Goal: Task Accomplishment & Management: Manage account settings

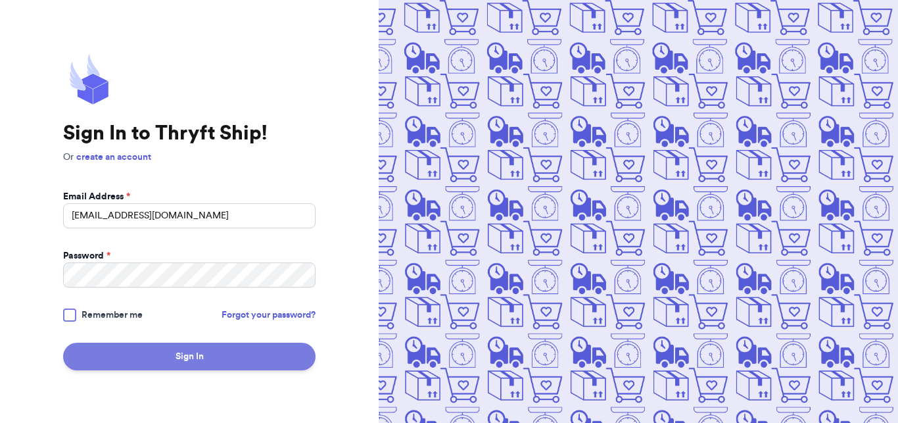
click at [199, 347] on button "Sign In" at bounding box center [189, 357] width 253 height 28
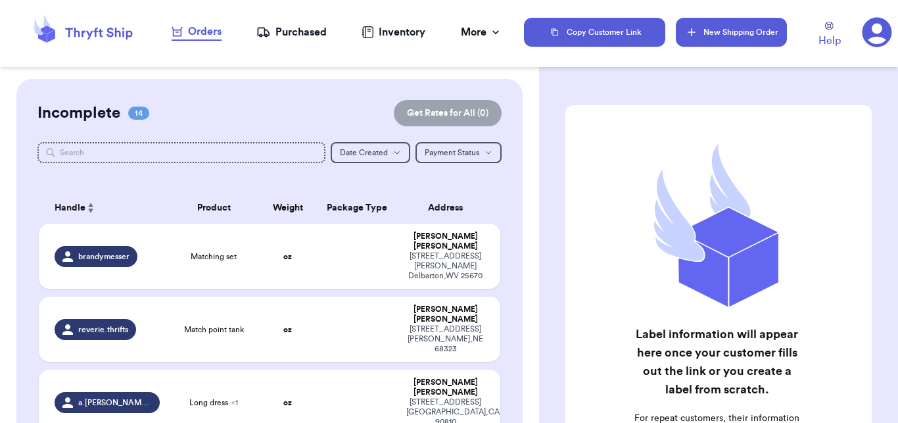
click at [714, 37] on button "New Shipping Order" at bounding box center [731, 32] width 111 height 29
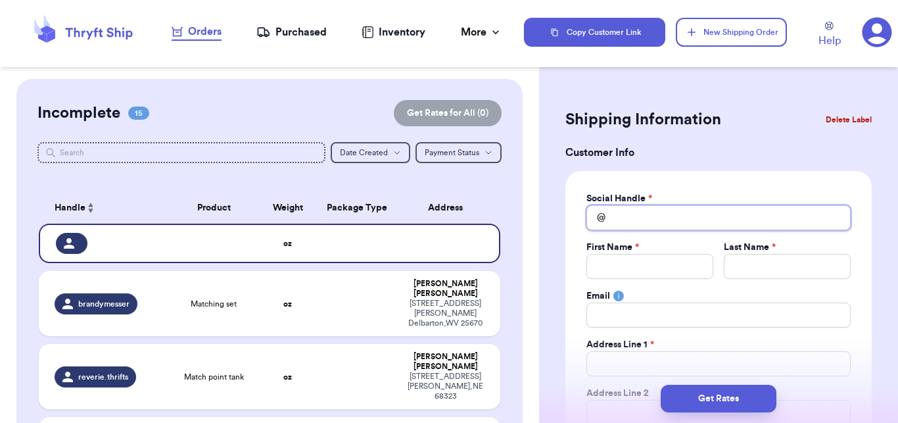
click at [681, 225] on input "Total Amount Paid" at bounding box center [719, 217] width 264 height 25
type input "s"
type input "sh"
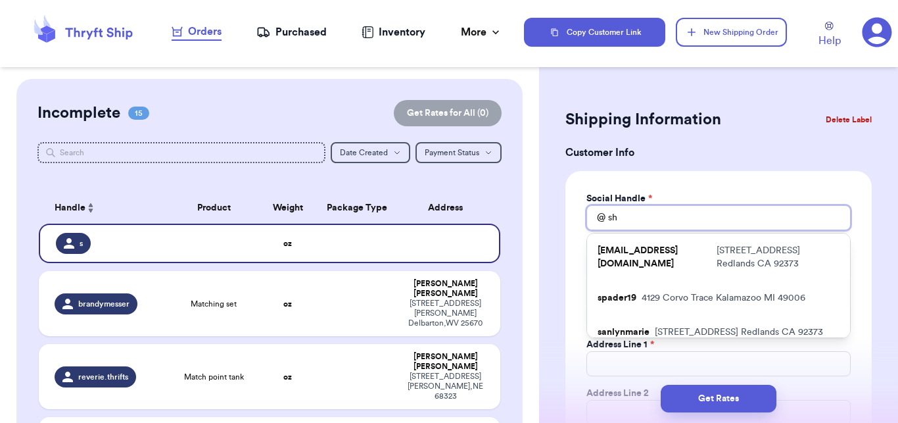
type input "sho"
type input "shop"
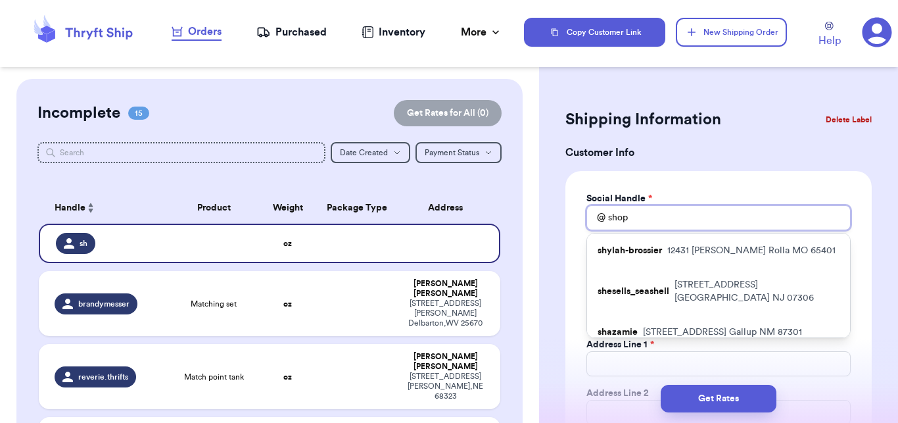
type input "shopb"
type input "shopbu"
type input "shopbug"
type input "shopbugg"
type input "shopbuggg"
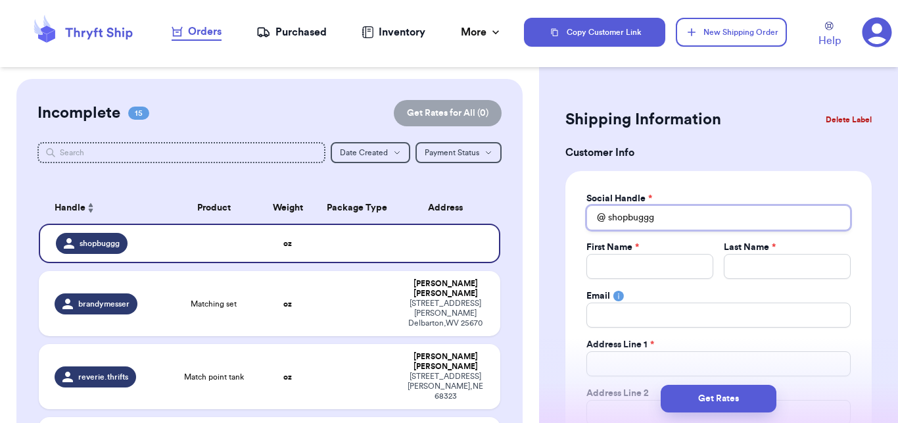
type input "shopbuggg"
click at [654, 260] on input "Total Amount Paid" at bounding box center [650, 266] width 127 height 25
type input "A"
type input "Al"
type input "Alm"
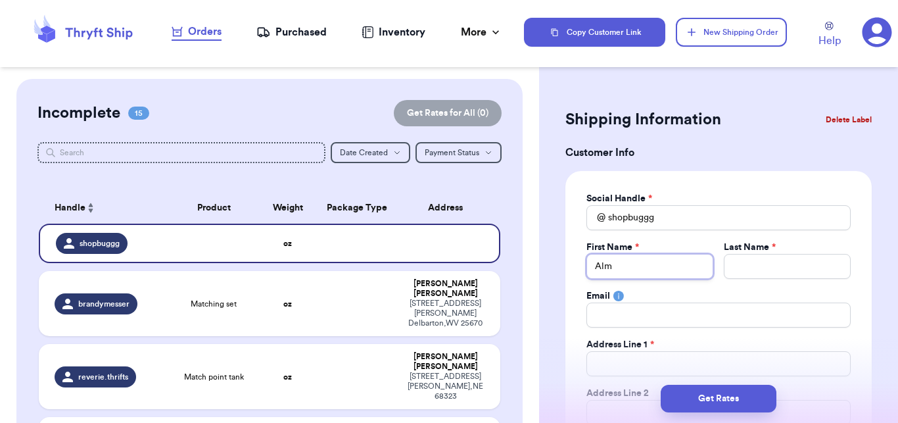
type input "[PERSON_NAME]"
type input "V"
type input "Vi"
type input "Vin"
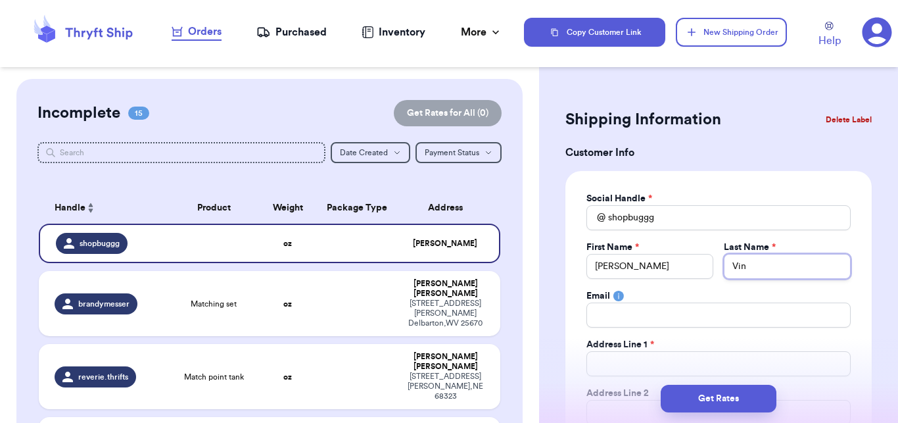
type input "Vint"
type input "Vinta"
type input "Vintag"
type input "Vintage"
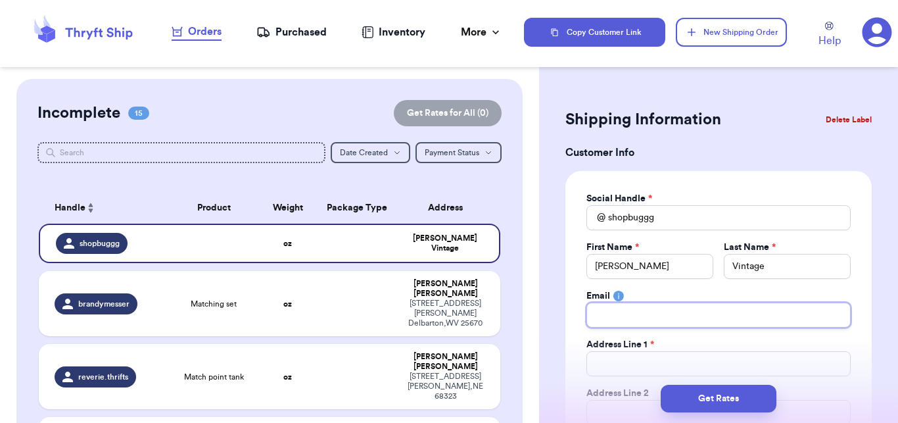
type input "b"
type input "bo"
type input "[EMAIL_ADDRESS][DOMAIN_NAME]"
type input "3"
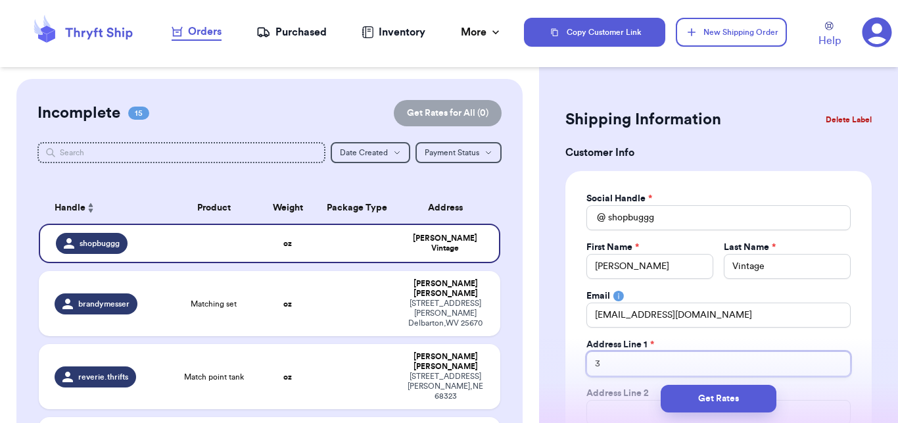
type input "31"
type input "313"
type input "3139"
type input "3139 M"
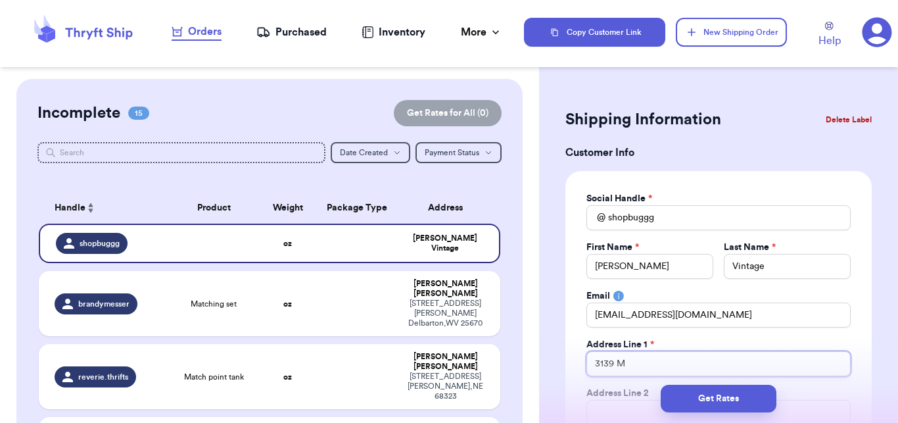
type input "3139 Mi"
type input "3139 Mil"
type input "3139 Mill"
type input "3139 Millw"
type input "3139 Millwo"
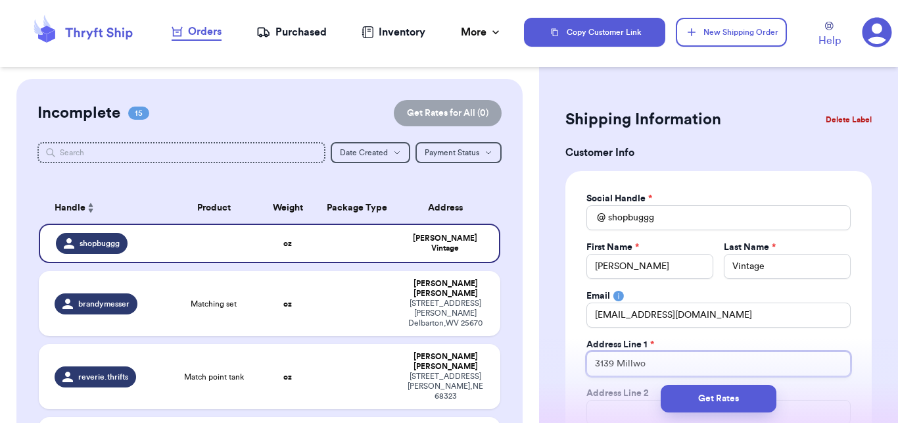
type input "3139 Millwop"
type input "3139 Millwo"
type input "3139 Millwoo"
type input "3139 Millwood"
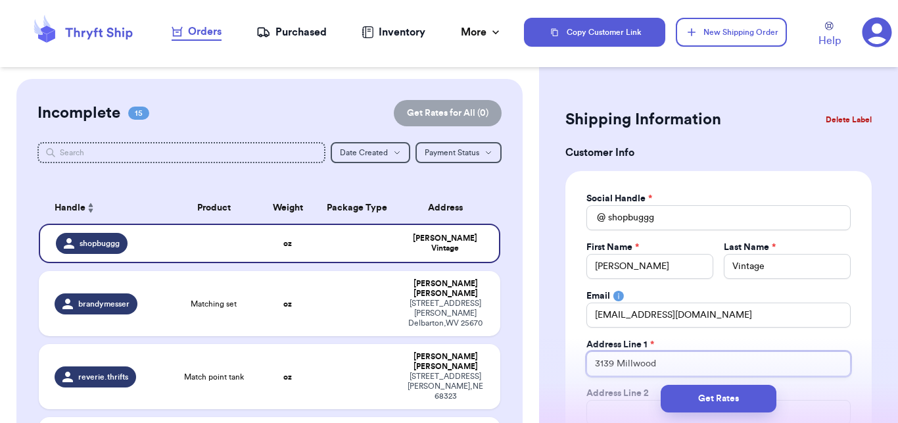
type input "[STREET_ADDRESS]"
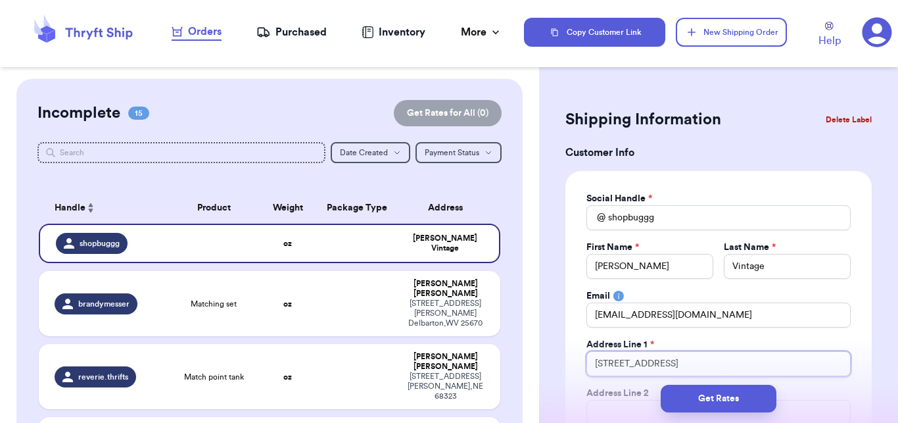
type input "[STREET_ADDRESS]"
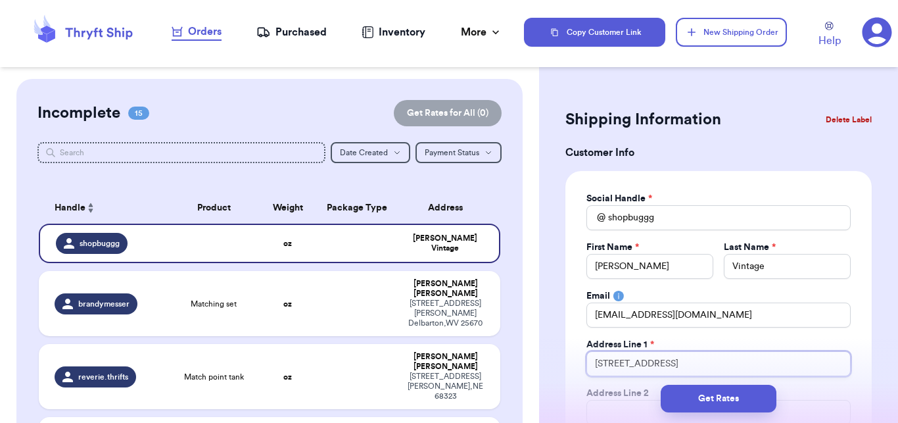
type input "[STREET_ADDRESS]"
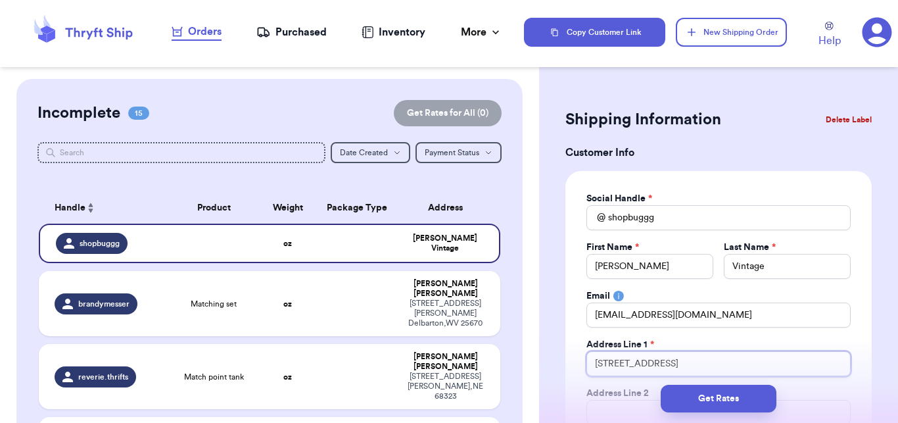
type input "[STREET_ADDRESS]"
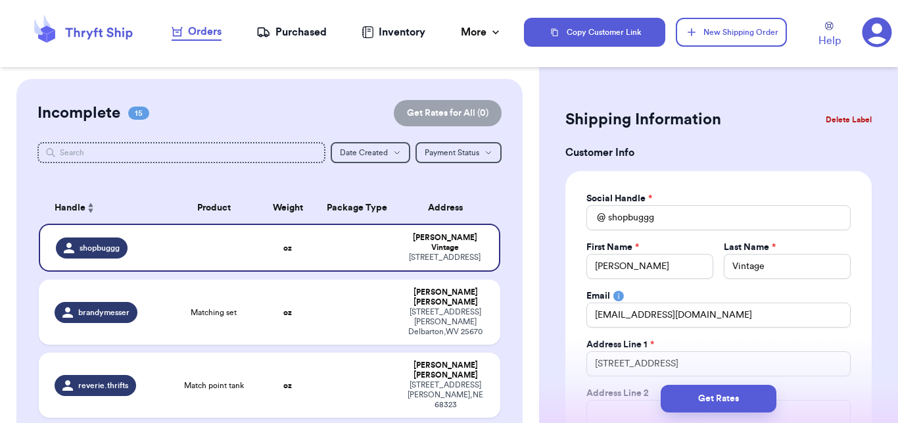
scroll to position [51, 0]
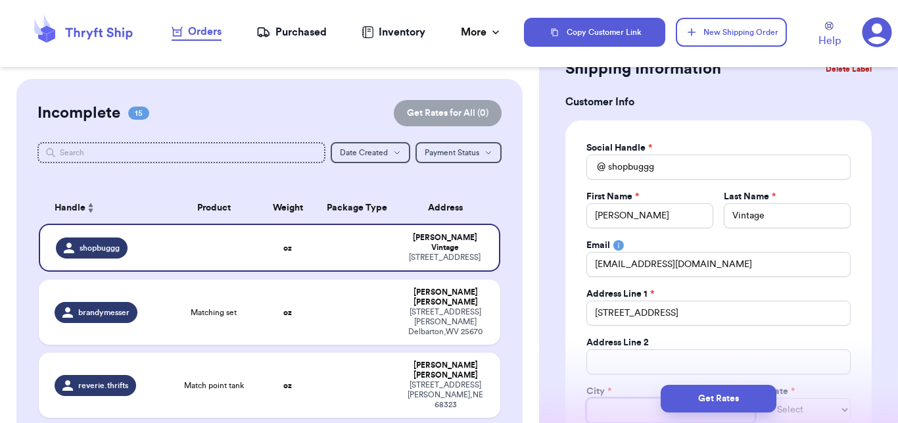
type input "B"
type input "Bo"
type input "Boc"
type input "Boca"
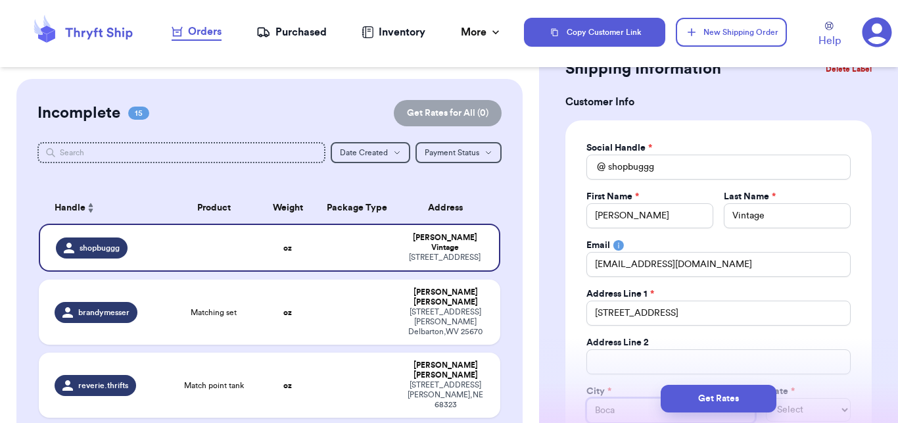
type input "Boca R"
type input "Boca Ra"
type input "Boca Rat"
type input "Boca Rato"
type input "Boca Raton"
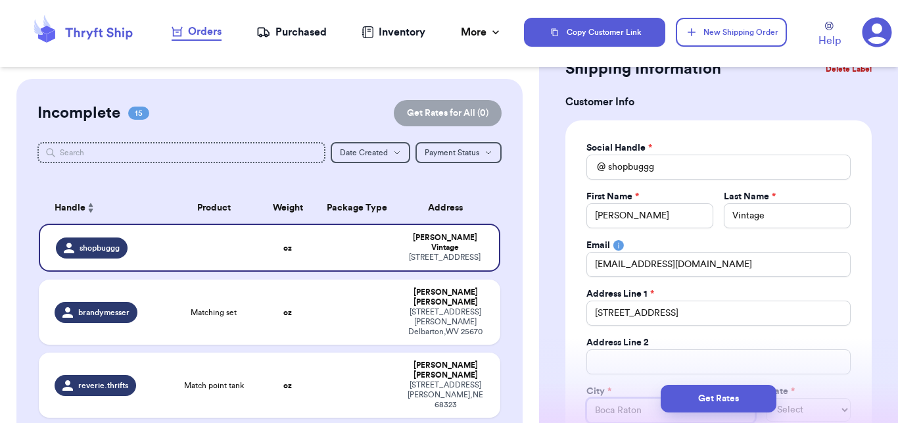
type input "Boca Raton"
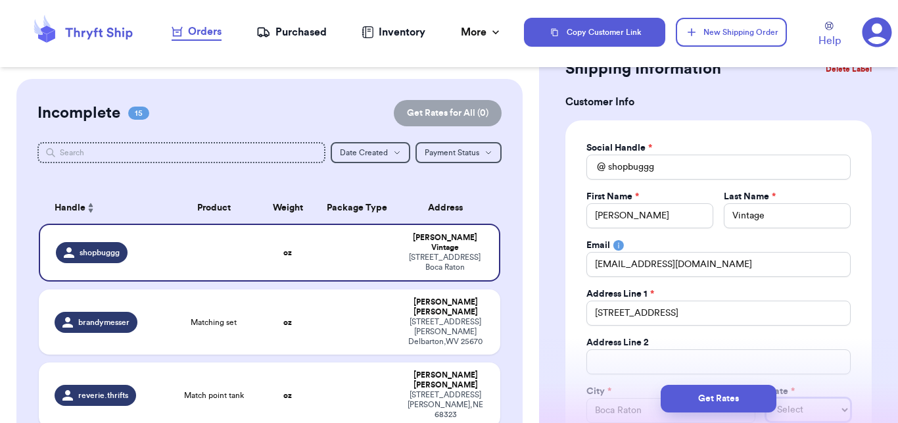
select select "FL"
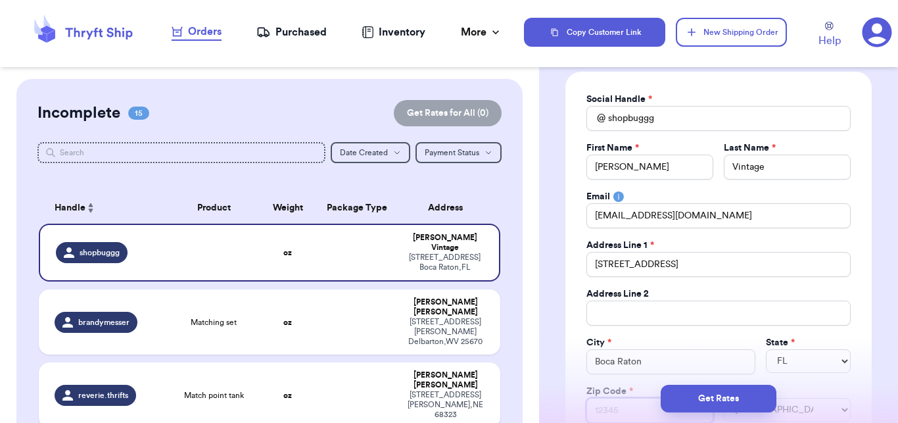
type input "3"
type input "33"
type input "334"
type input "3343"
type input "33431"
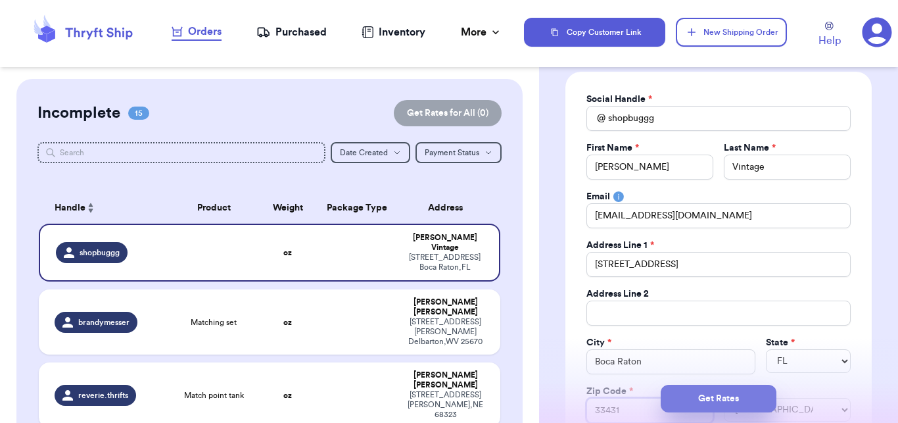
type input "33431"
click at [729, 394] on button "Get Rates" at bounding box center [719, 399] width 116 height 28
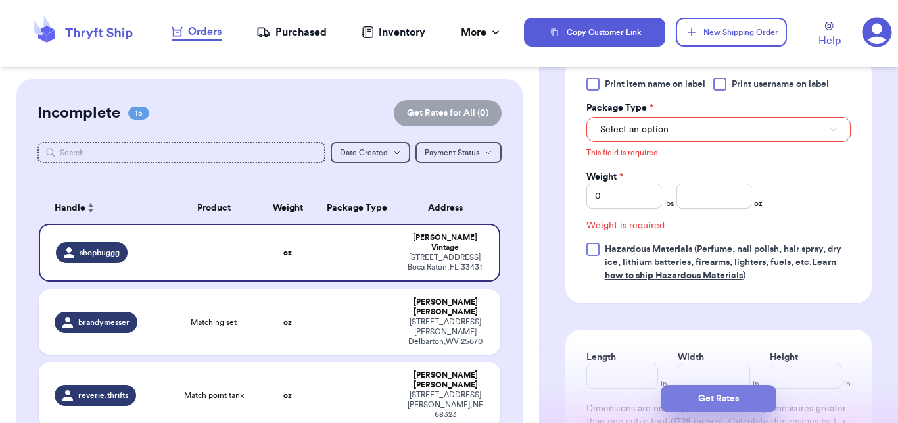
scroll to position [552, 0]
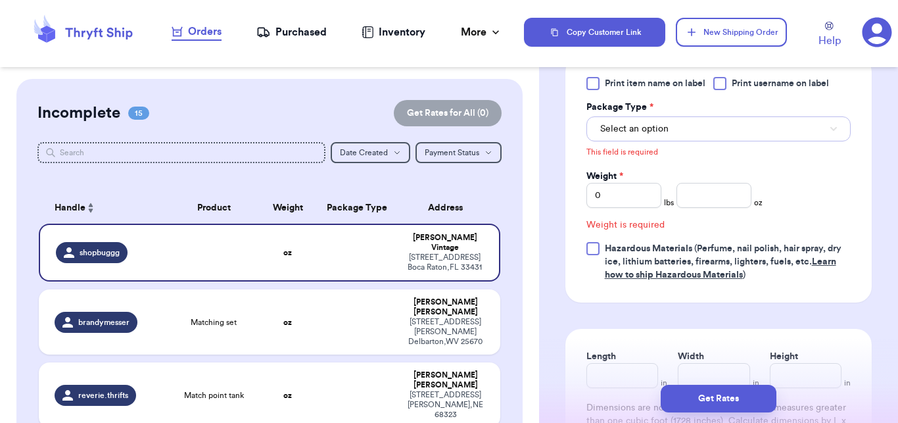
click at [656, 135] on span "Select an option" at bounding box center [635, 128] width 68 height 13
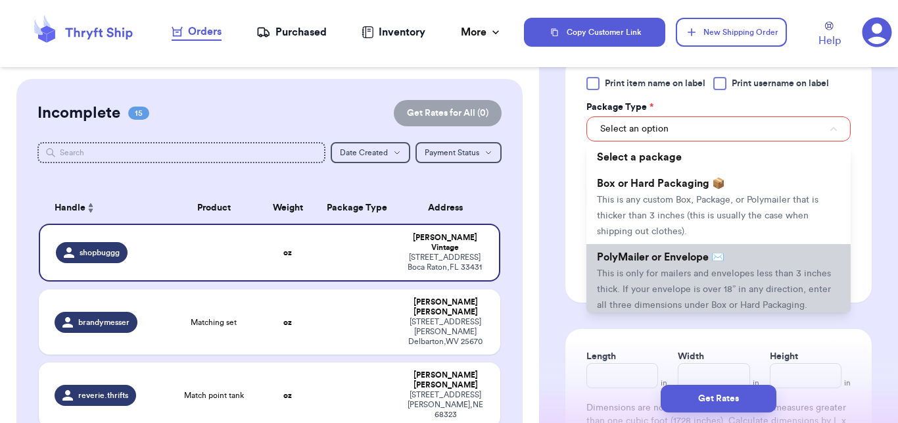
click at [649, 281] on li "PolyMailer or Envelope ✉️ This is only for mailers and envelopes less than 3 in…" at bounding box center [719, 281] width 264 height 74
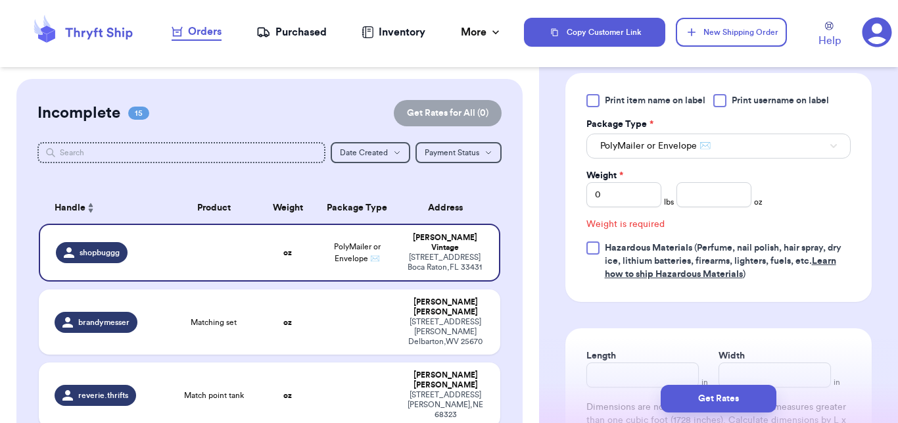
scroll to position [533, 0]
click at [700, 209] on input "number" at bounding box center [714, 196] width 75 height 25
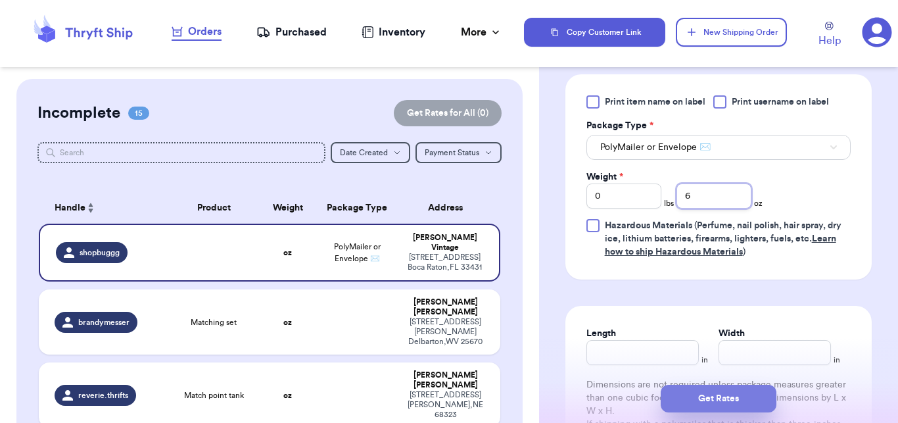
type input "6"
click at [730, 395] on button "Get Rates" at bounding box center [719, 399] width 116 height 28
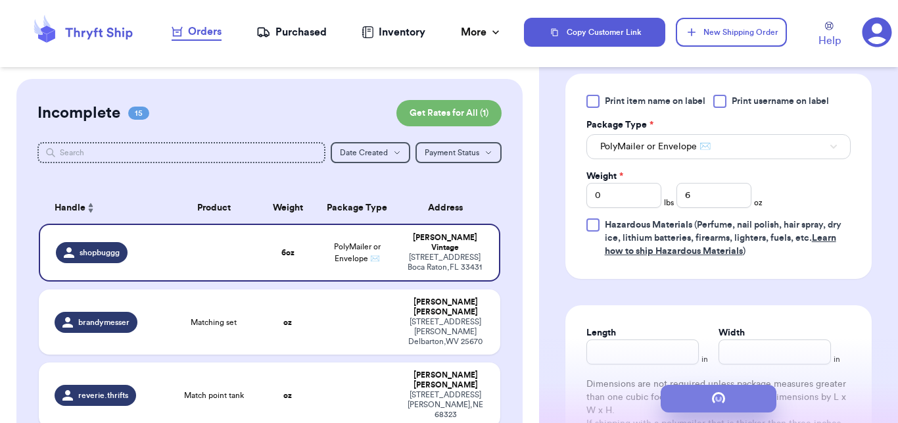
scroll to position [0, 0]
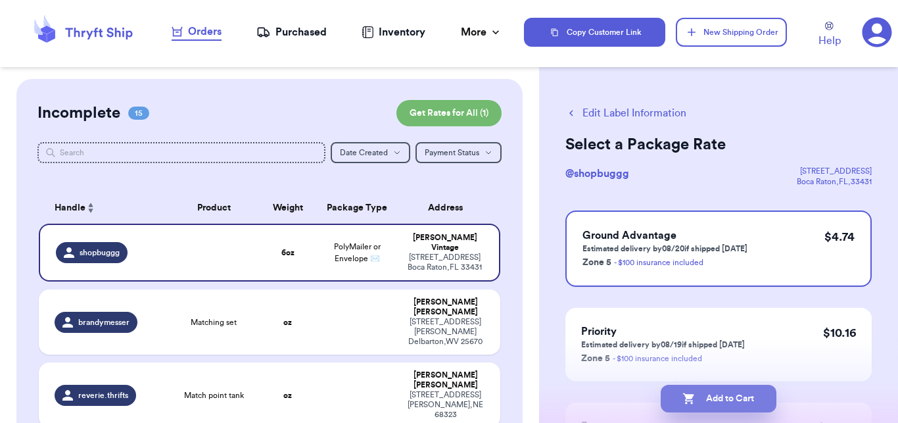
click at [731, 405] on button "Add to Cart" at bounding box center [719, 399] width 116 height 28
checkbox input "true"
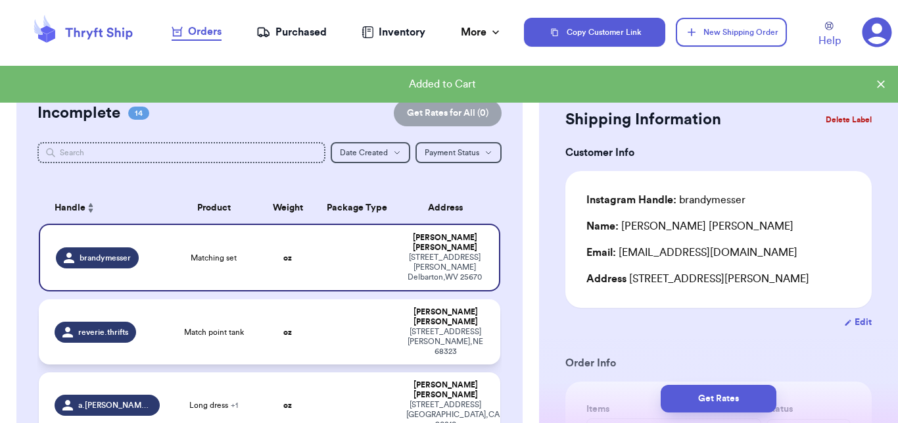
click at [294, 315] on td "oz" at bounding box center [287, 331] width 55 height 65
type input "Match point tank"
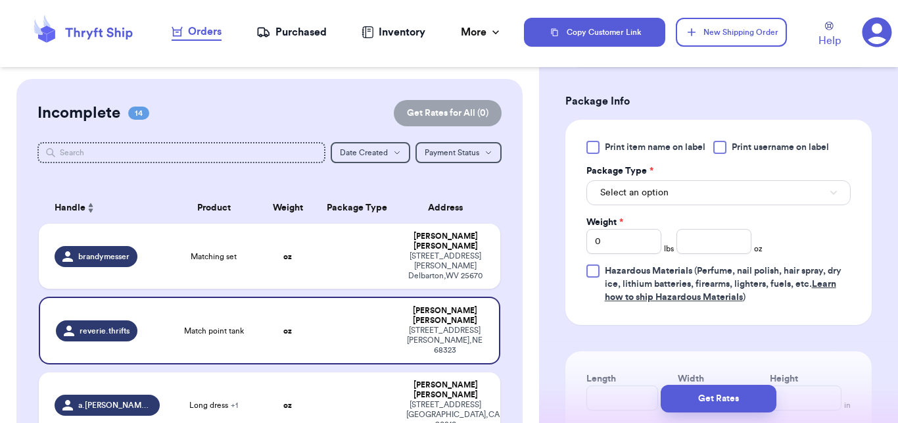
scroll to position [492, 0]
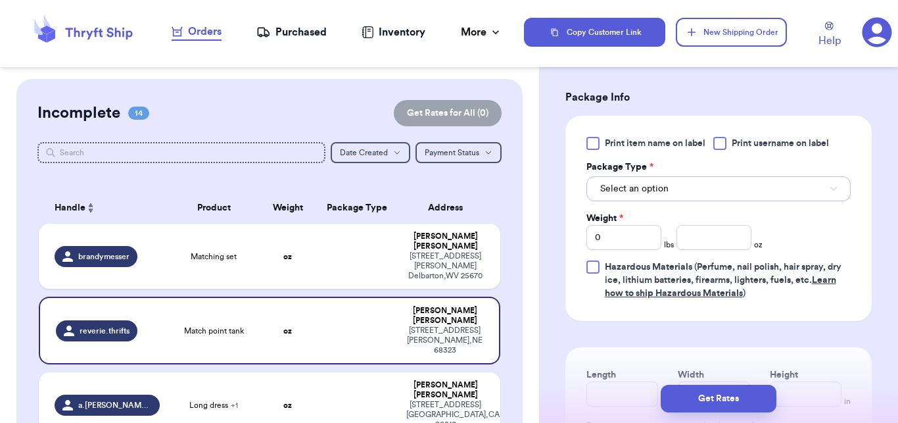
click at [749, 189] on button "Select an option" at bounding box center [719, 188] width 264 height 25
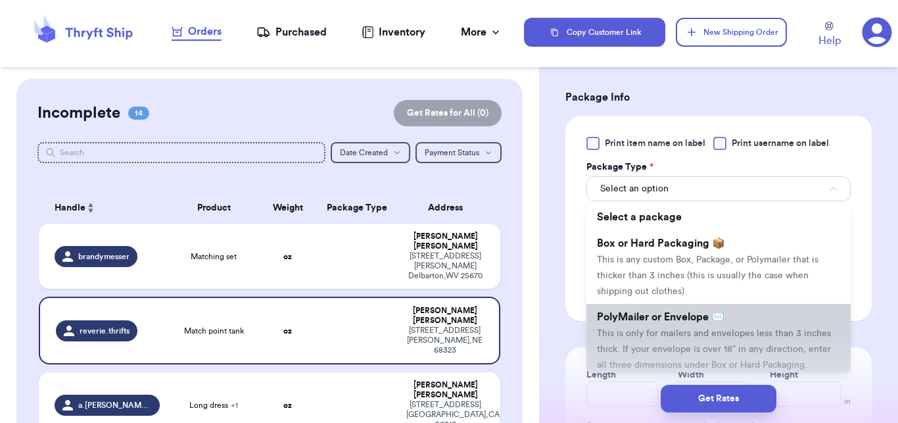
click at [616, 341] on li "PolyMailer or Envelope ✉️ This is only for mailers and envelopes less than 3 in…" at bounding box center [719, 341] width 264 height 74
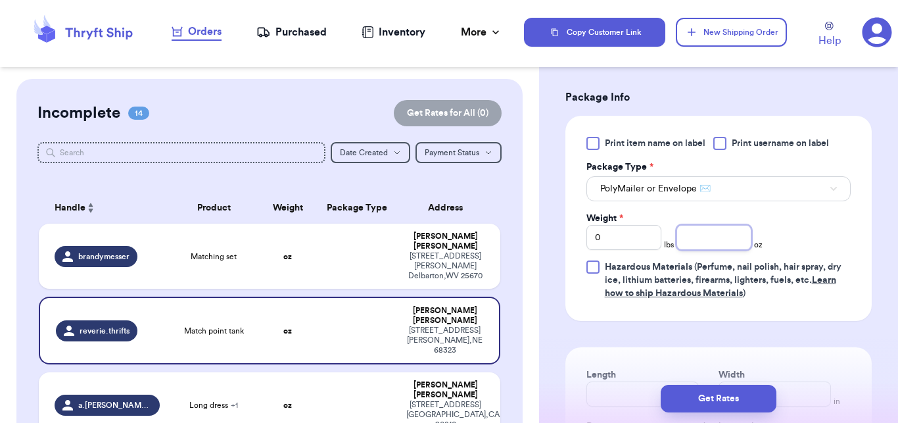
click at [685, 240] on input "number" at bounding box center [714, 237] width 75 height 25
type input "3"
click at [704, 383] on div "Get Rates" at bounding box center [718, 398] width 359 height 49
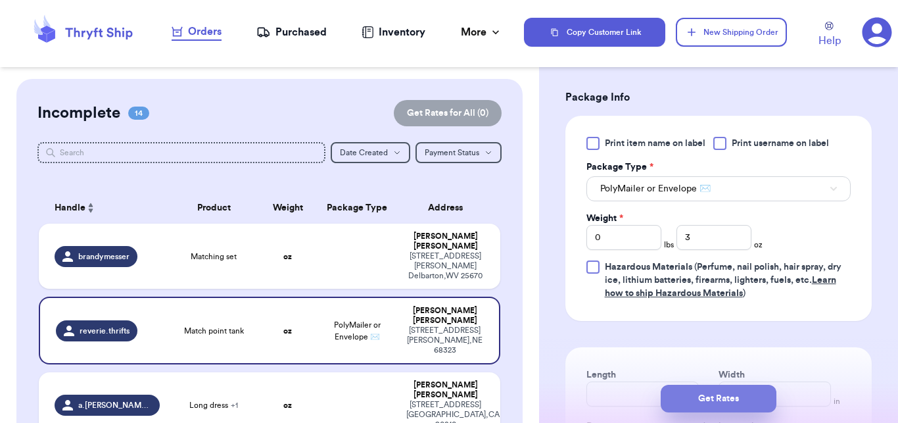
click at [701, 401] on button "Get Rates" at bounding box center [719, 399] width 116 height 28
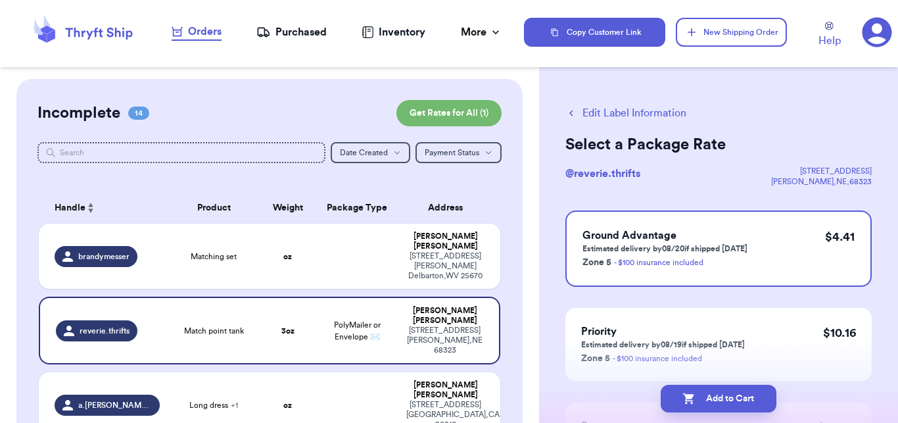
click at [701, 401] on button "Add to Cart" at bounding box center [719, 399] width 116 height 28
checkbox input "true"
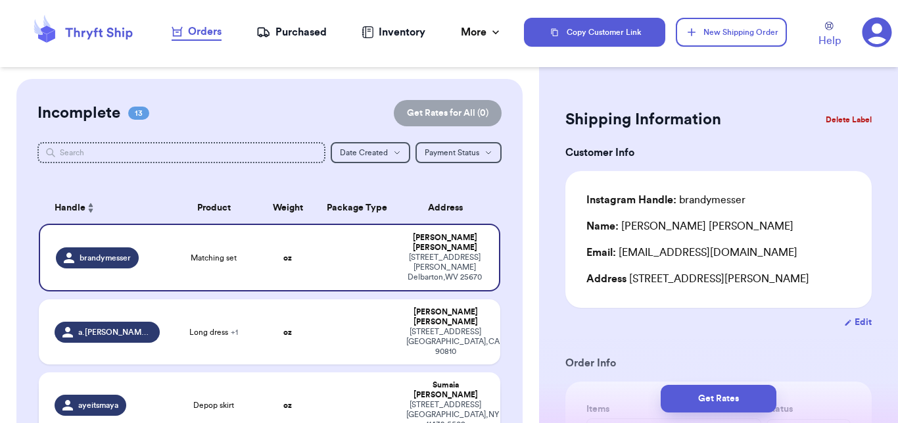
click at [265, 394] on td "oz" at bounding box center [287, 404] width 55 height 65
type input "Depop skirt"
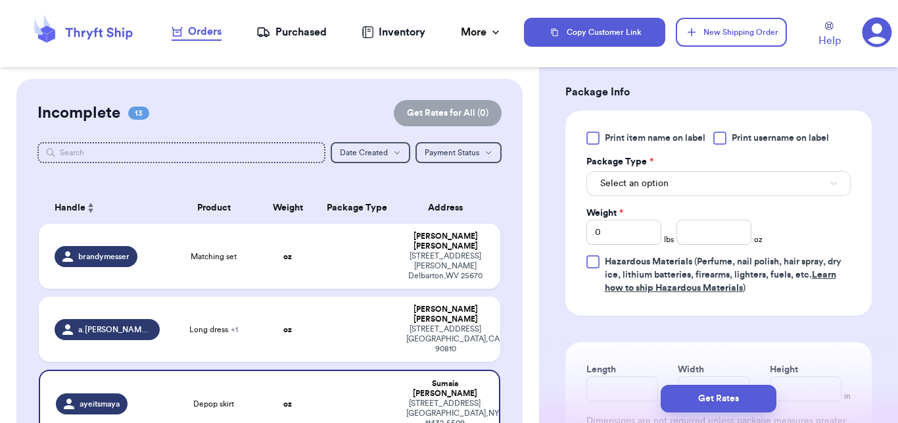
scroll to position [506, 0]
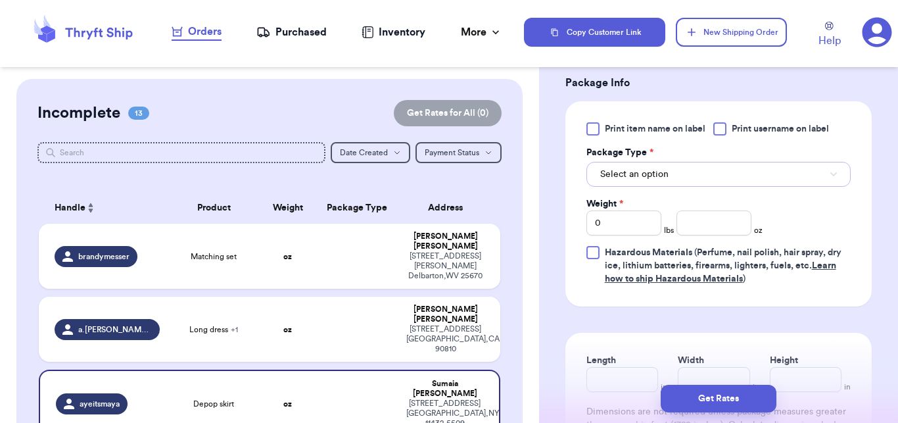
click at [714, 178] on button "Select an option" at bounding box center [719, 174] width 264 height 25
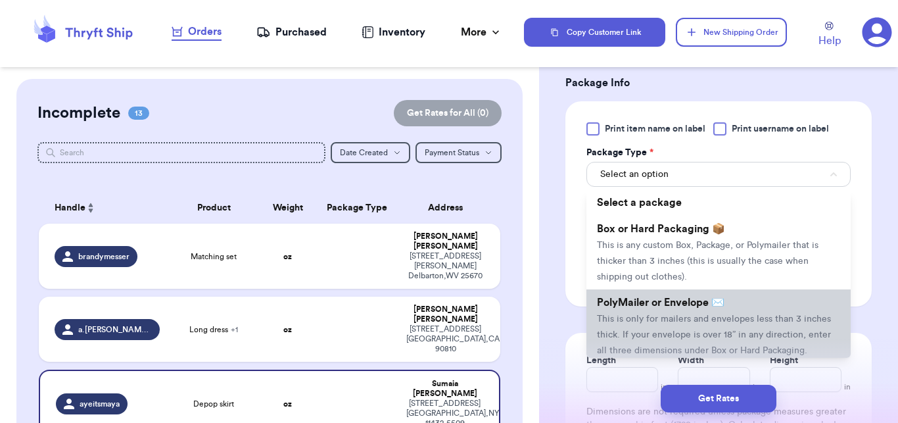
click at [689, 300] on span "PolyMailer or Envelope ✉️" at bounding box center [661, 302] width 128 height 11
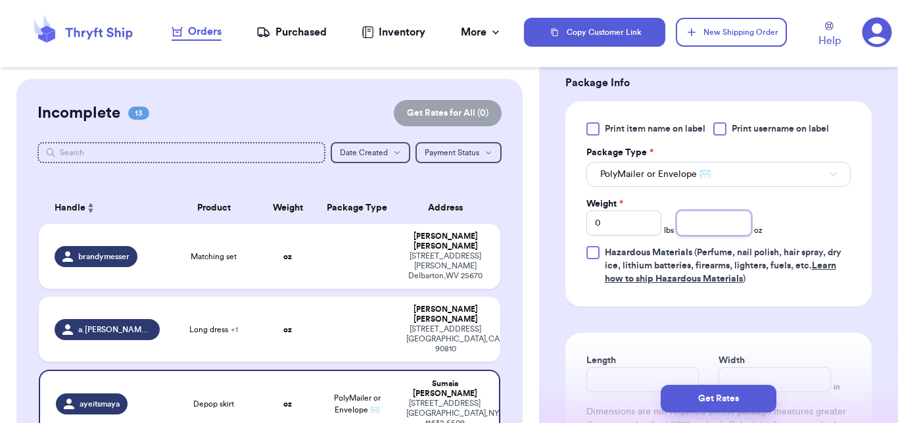
click at [699, 217] on input "number" at bounding box center [714, 222] width 75 height 25
type input "13"
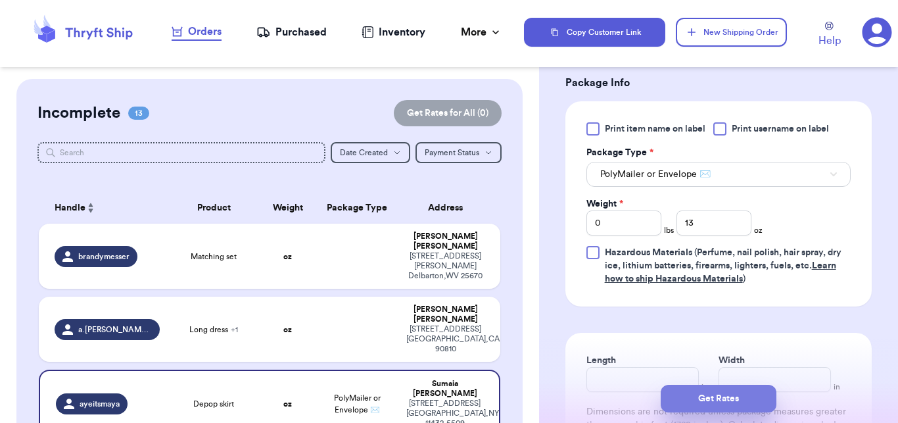
click at [701, 390] on button "Get Rates" at bounding box center [719, 399] width 116 height 28
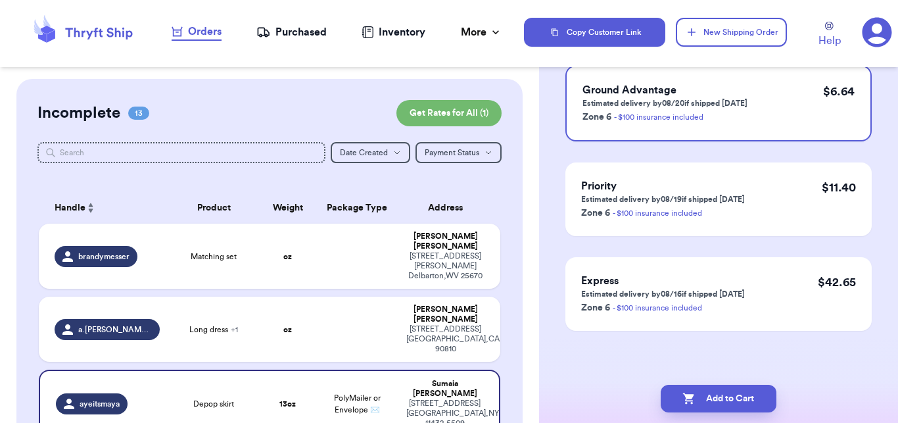
scroll to position [145, 0]
click at [701, 390] on button "Add to Cart" at bounding box center [719, 399] width 116 height 28
checkbox input "true"
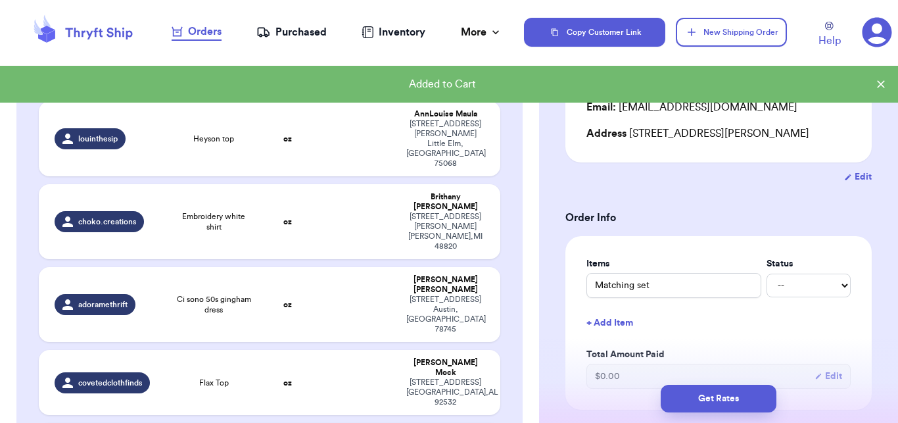
scroll to position [273, 0]
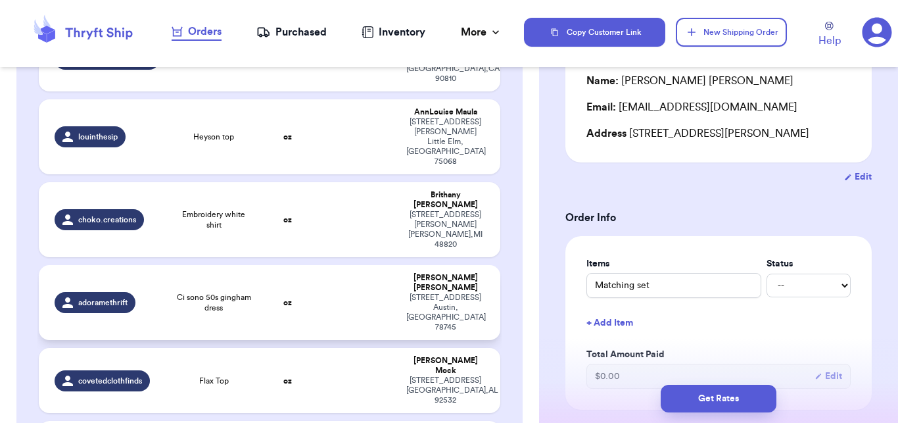
click at [243, 265] on td "Ci sono 50s gingham dress" at bounding box center [214, 302] width 92 height 75
type input "Ci sono 50s gingham dress"
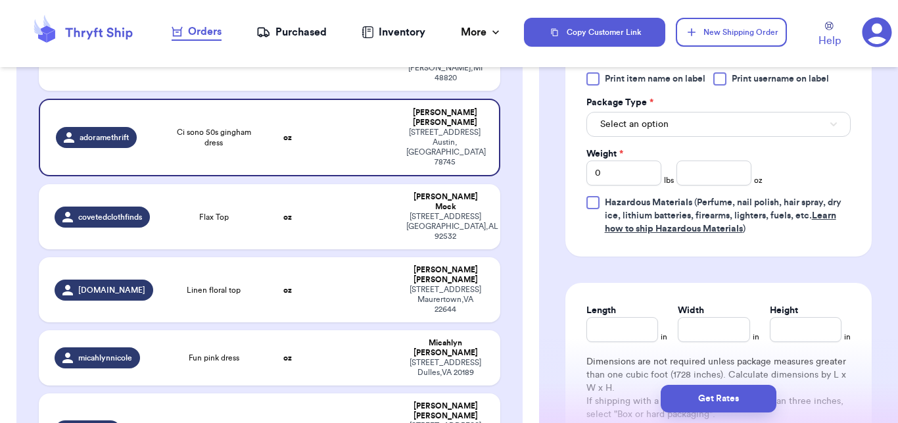
scroll to position [558, 0]
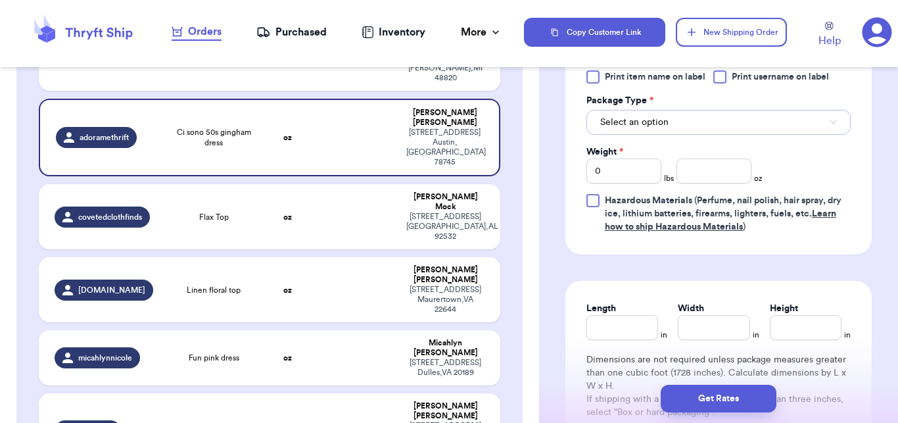
click at [747, 112] on button "Select an option" at bounding box center [719, 122] width 264 height 25
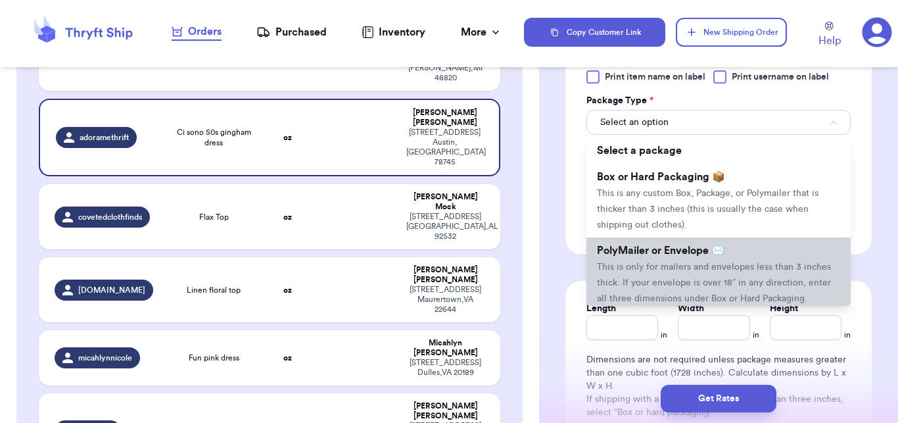
click at [681, 280] on span "This is only for mailers and envelopes less than 3 inches thick. If your envelo…" at bounding box center [714, 282] width 234 height 41
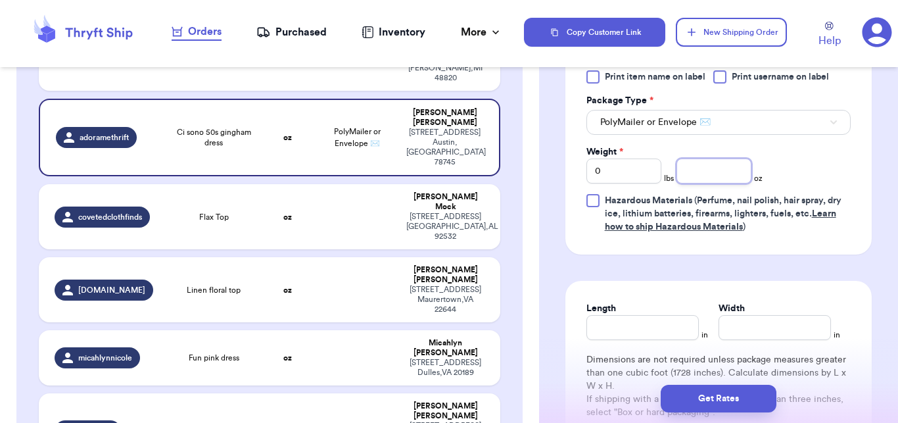
click at [700, 174] on input "number" at bounding box center [714, 171] width 75 height 25
type input "11"
click at [706, 395] on button "Get Rates" at bounding box center [719, 399] width 116 height 28
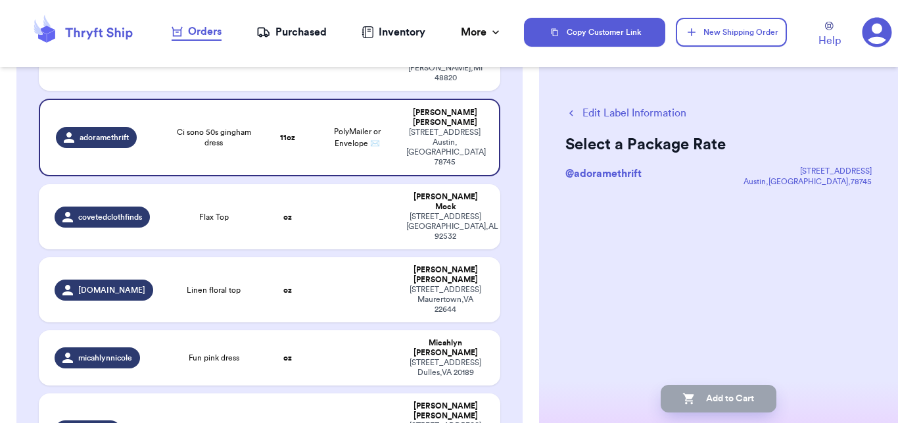
scroll to position [0, 0]
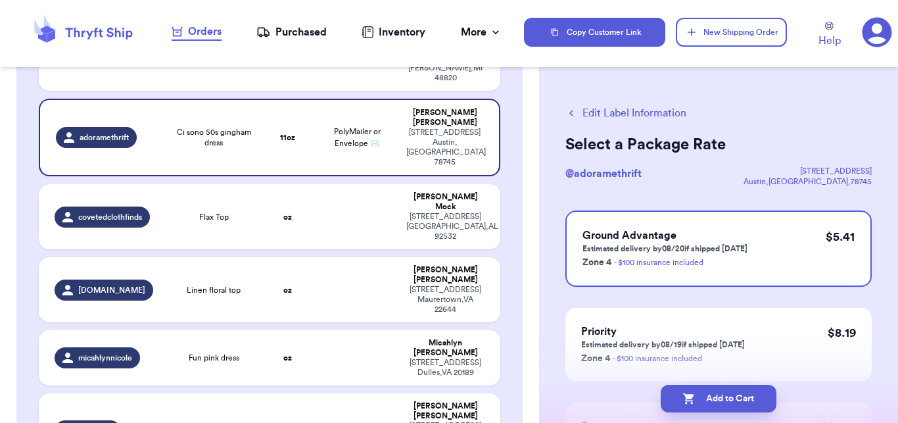
click at [706, 395] on button "Add to Cart" at bounding box center [719, 399] width 116 height 28
checkbox input "true"
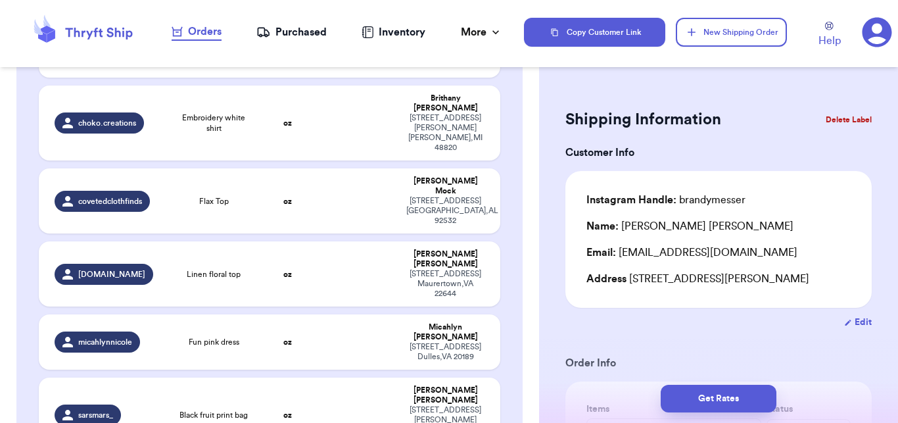
scroll to position [366, 0]
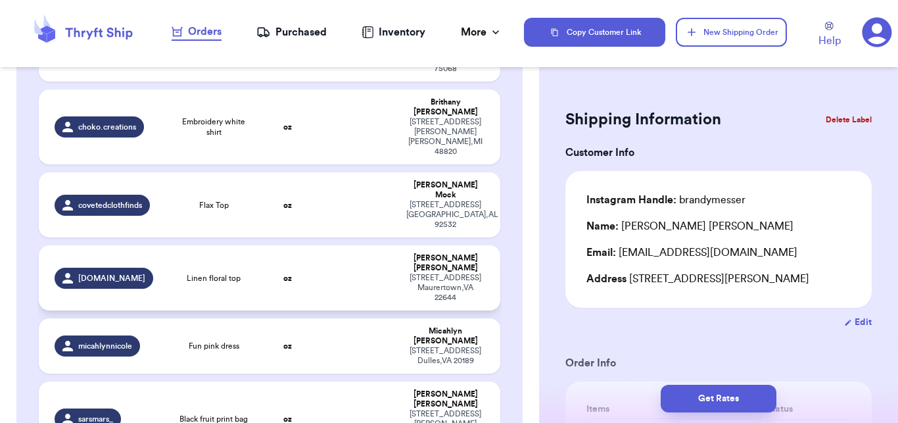
click at [380, 245] on td at bounding box center [357, 277] width 83 height 65
type input "Linen floral top"
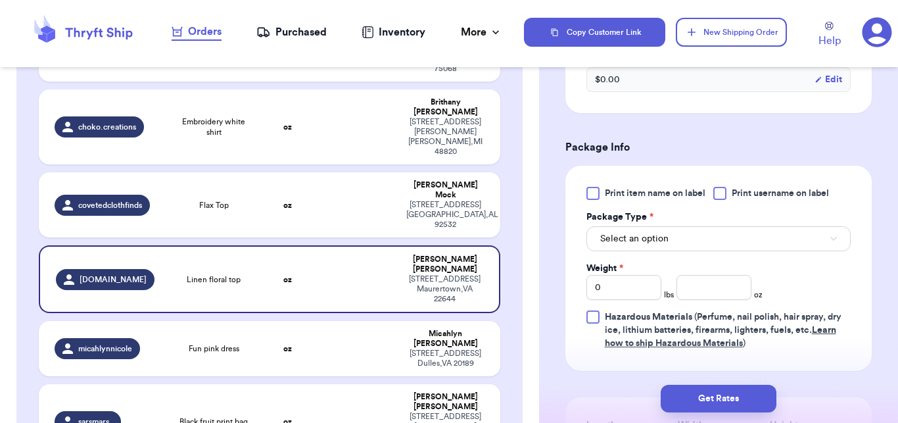
scroll to position [451, 0]
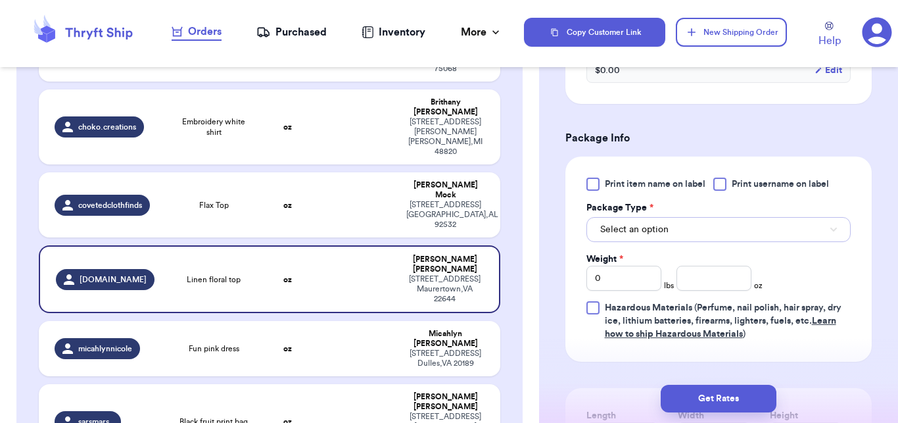
click at [718, 241] on button "Select an option" at bounding box center [719, 229] width 264 height 25
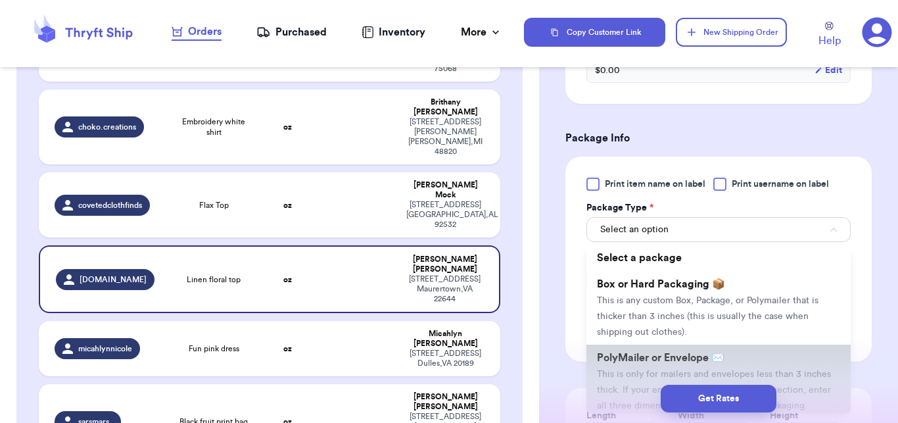
click at [670, 365] on li "PolyMailer or Envelope ✉️ This is only for mailers and envelopes less than 3 in…" at bounding box center [719, 382] width 264 height 74
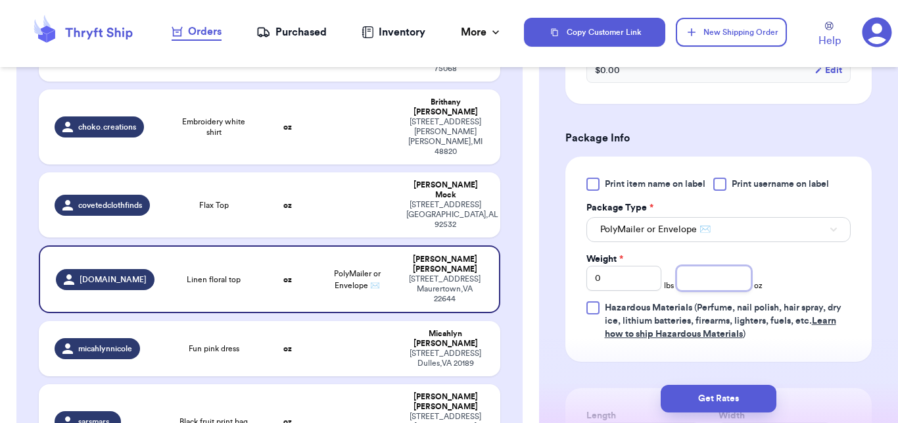
click at [719, 283] on input "number" at bounding box center [714, 278] width 75 height 25
type input "8"
click at [727, 397] on button "Get Rates" at bounding box center [719, 399] width 116 height 28
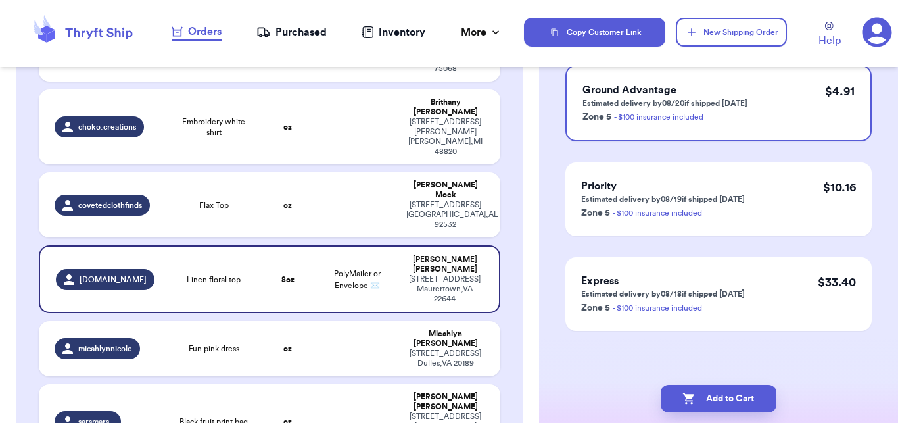
scroll to position [0, 0]
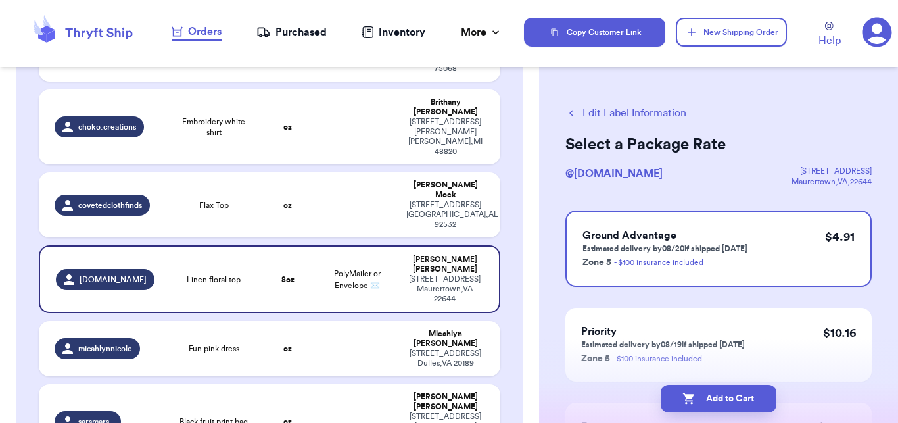
click at [727, 397] on button "Add to Cart" at bounding box center [719, 399] width 116 height 28
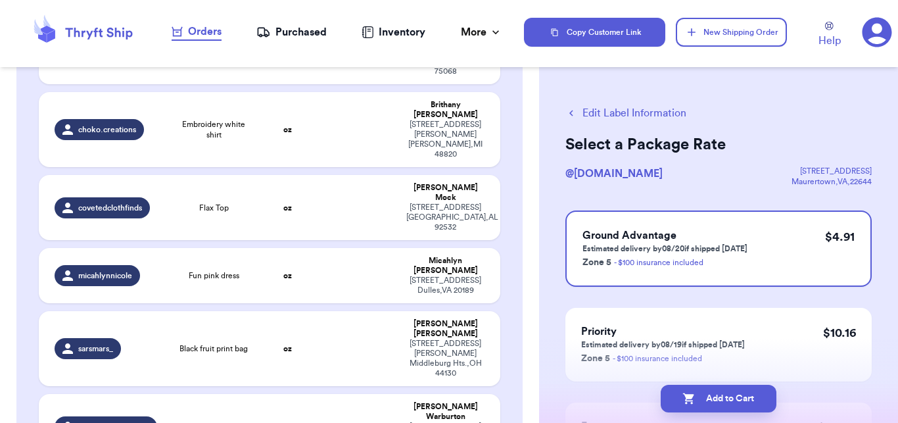
checkbox input "true"
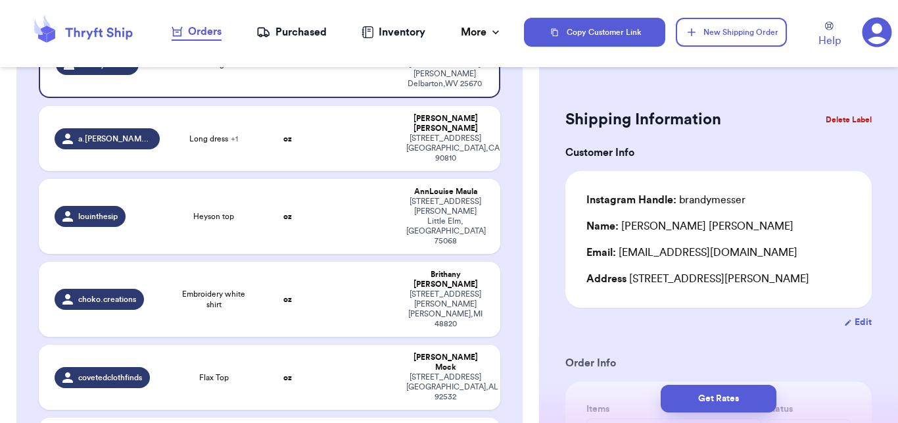
scroll to position [191, 0]
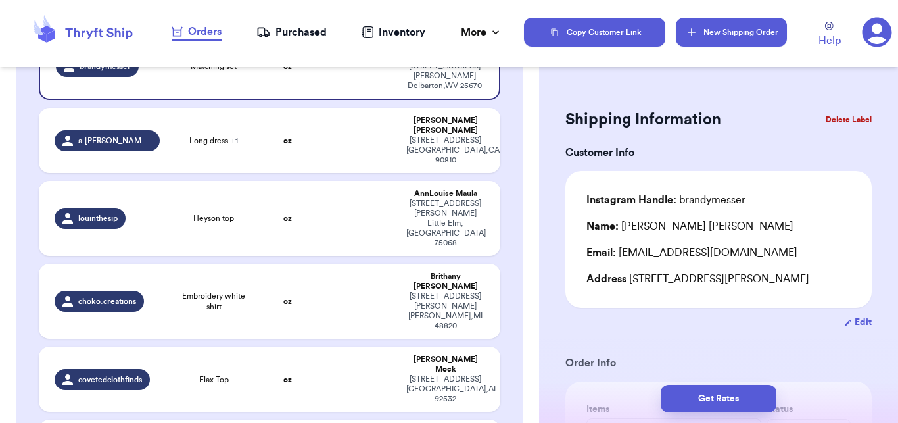
click at [754, 38] on button "New Shipping Order" at bounding box center [731, 32] width 111 height 29
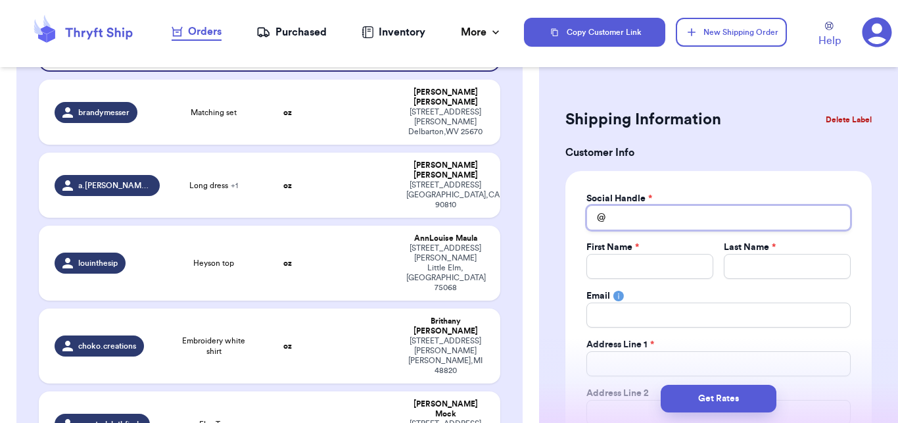
click at [671, 209] on input "Total Amount Paid" at bounding box center [719, 217] width 264 height 25
type input "s"
type input "sa"
type input "sar"
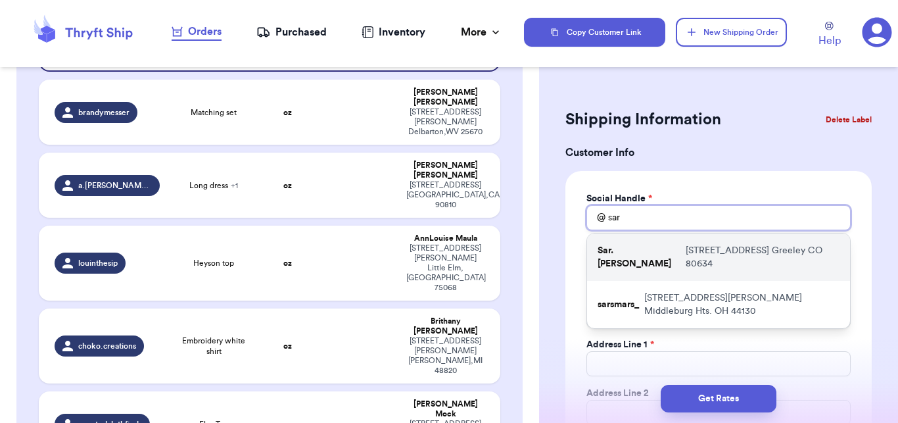
type input "sar"
click at [675, 241] on div "Sar.[PERSON_NAME] [STREET_ADDRESS]" at bounding box center [718, 257] width 263 height 47
type input "Sar.[PERSON_NAME]"
type input "[PERSON_NAME]"
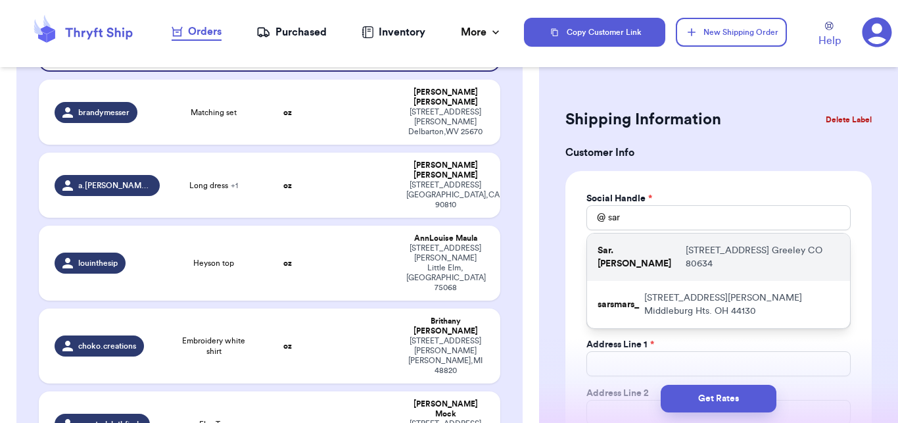
type input "[EMAIL_ADDRESS][DOMAIN_NAME]"
type input "[STREET_ADDRESS]"
type input "Greeley"
select select "CO"
type input "80634"
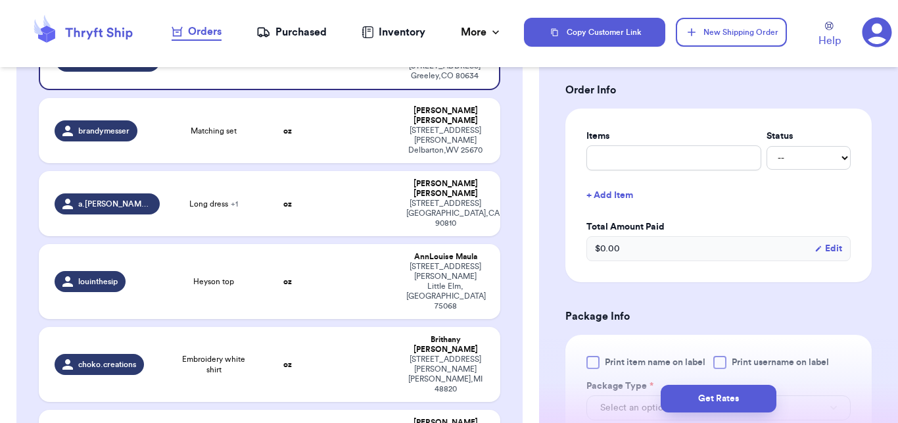
scroll to position [496, 0]
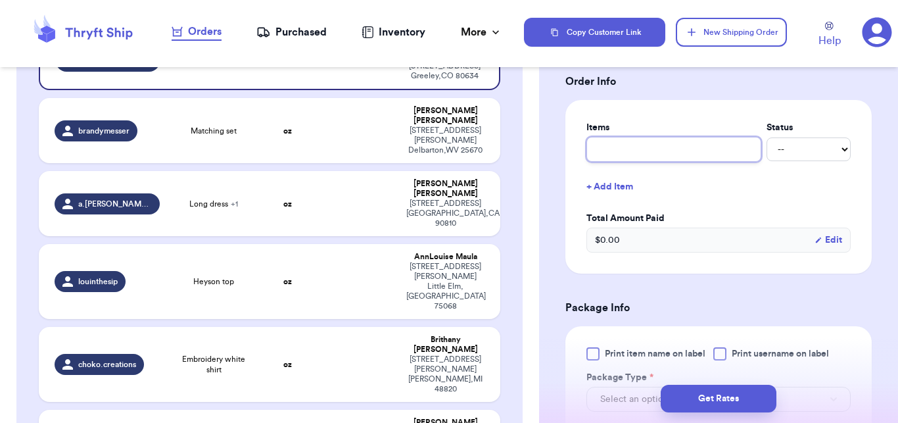
click at [692, 161] on input "text" at bounding box center [674, 149] width 175 height 25
type input "b"
type input "bl"
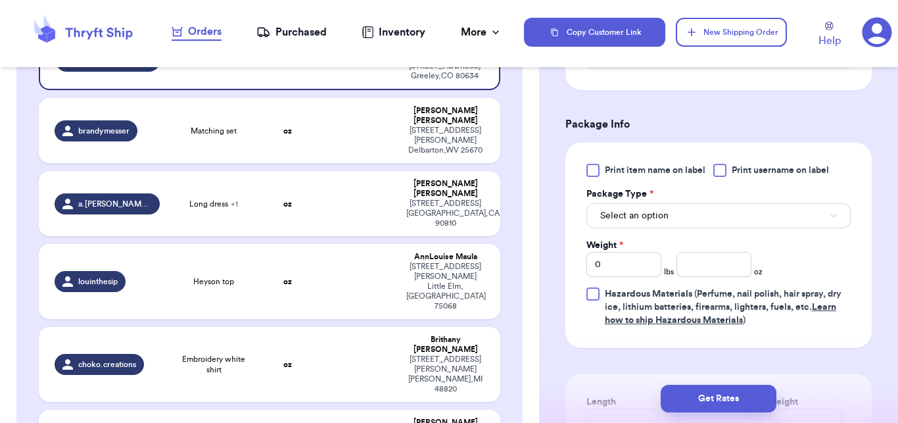
scroll to position [708, 0]
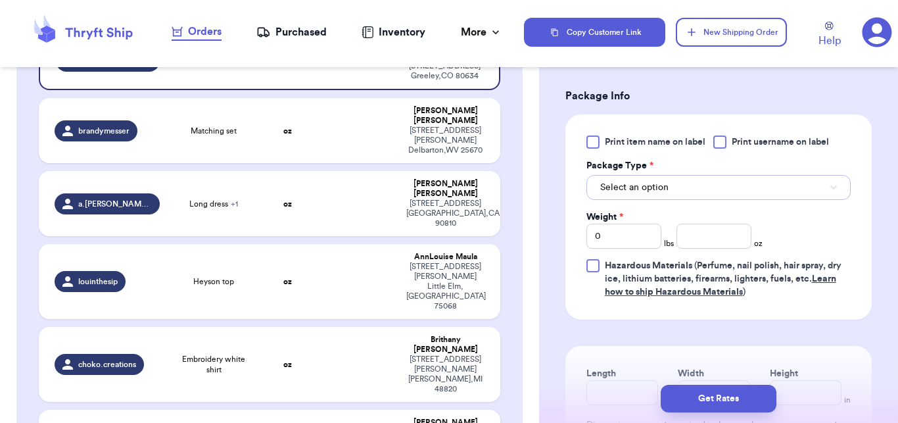
click at [755, 190] on button "Select an option" at bounding box center [719, 187] width 264 height 25
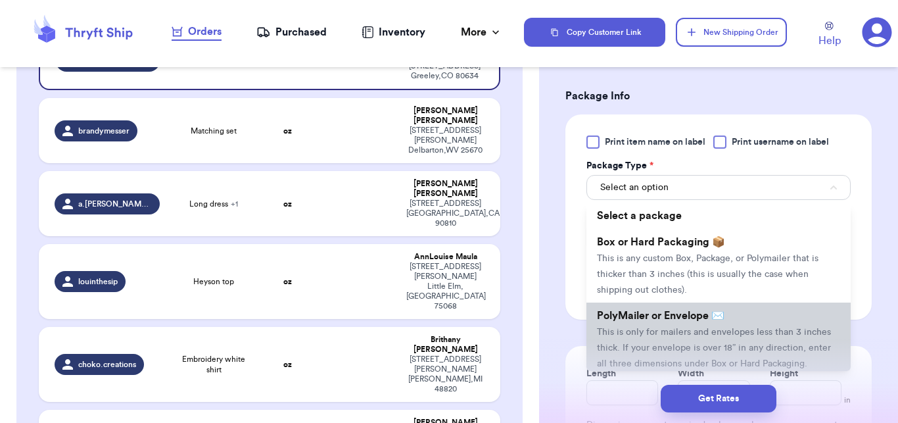
click at [687, 316] on span "PolyMailer or Envelope ✉️" at bounding box center [661, 315] width 128 height 11
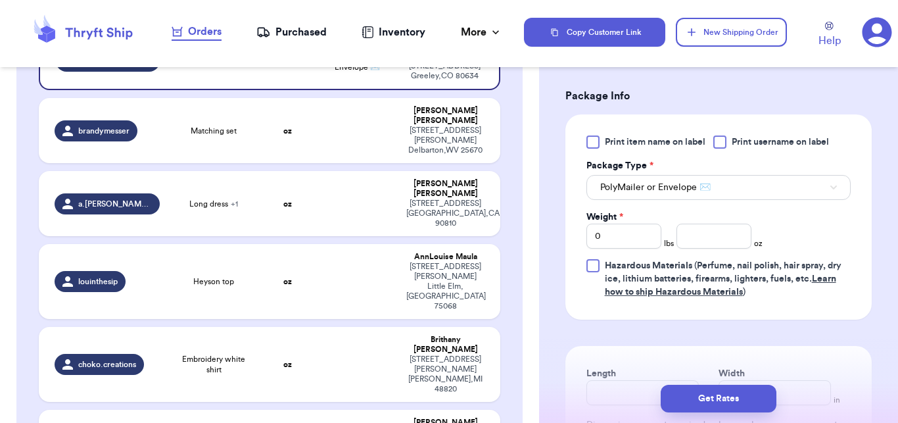
click at [628, 214] on div "Weight *" at bounding box center [624, 216] width 75 height 13
click at [628, 236] on input "0" at bounding box center [624, 236] width 75 height 25
click at [713, 403] on button "Get Rates" at bounding box center [719, 399] width 116 height 28
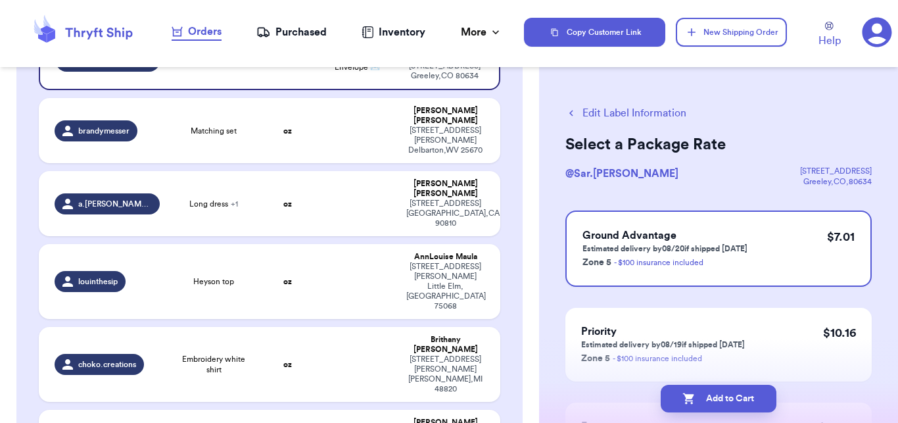
click at [713, 403] on button "Add to Cart" at bounding box center [719, 399] width 116 height 28
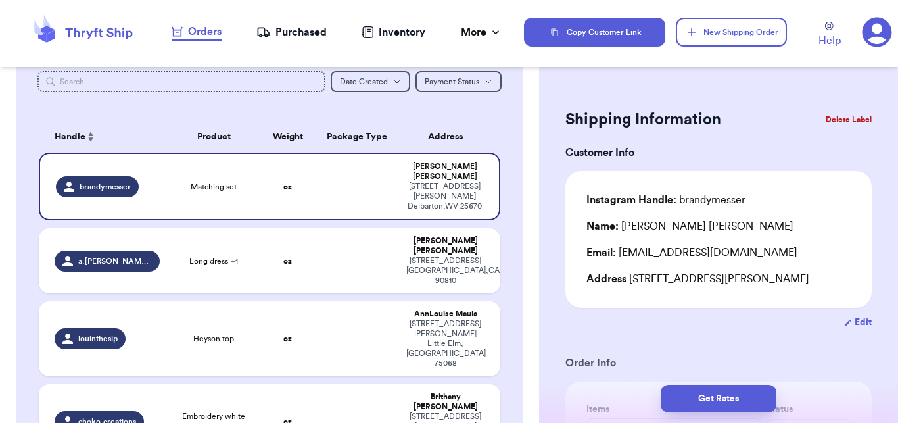
scroll to position [67, 0]
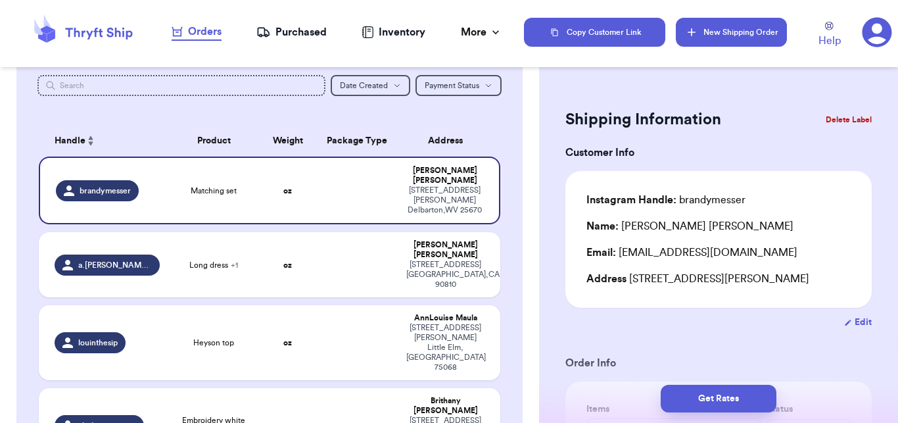
click at [680, 32] on button "New Shipping Order" at bounding box center [731, 32] width 111 height 29
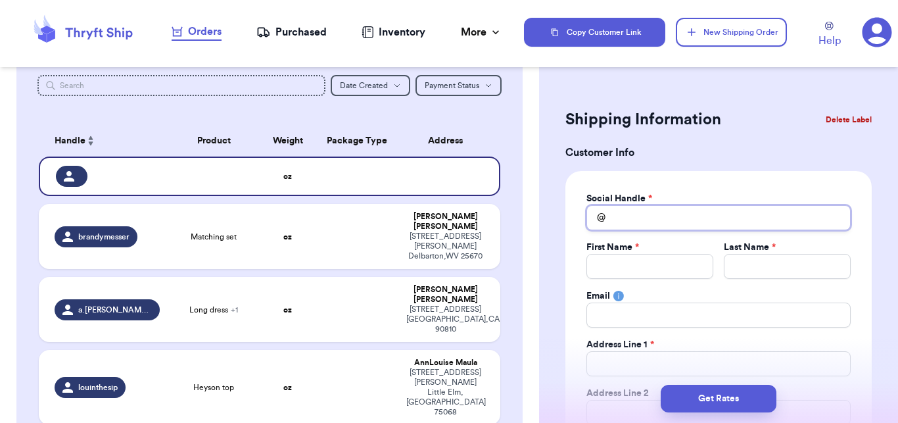
click at [666, 226] on input "Total Amount Paid" at bounding box center [719, 217] width 264 height 25
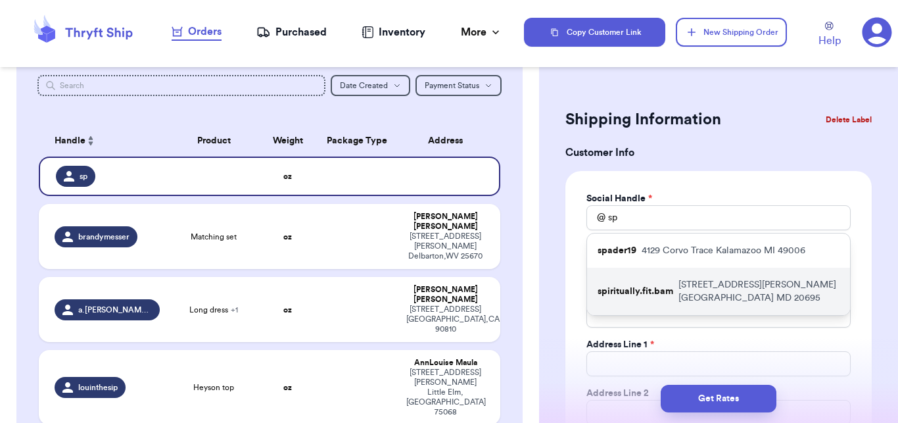
click at [693, 307] on div "spiritually.fit.bam [STREET_ADDRESS][PERSON_NAME]" at bounding box center [718, 291] width 263 height 47
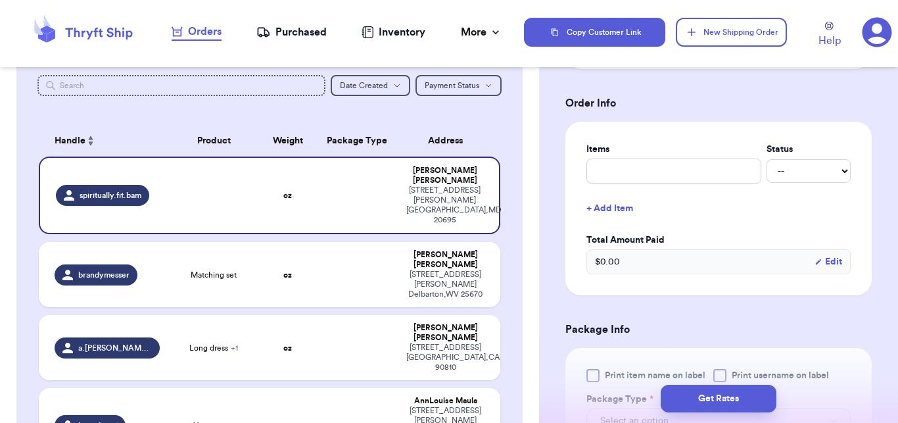
scroll to position [507, 0]
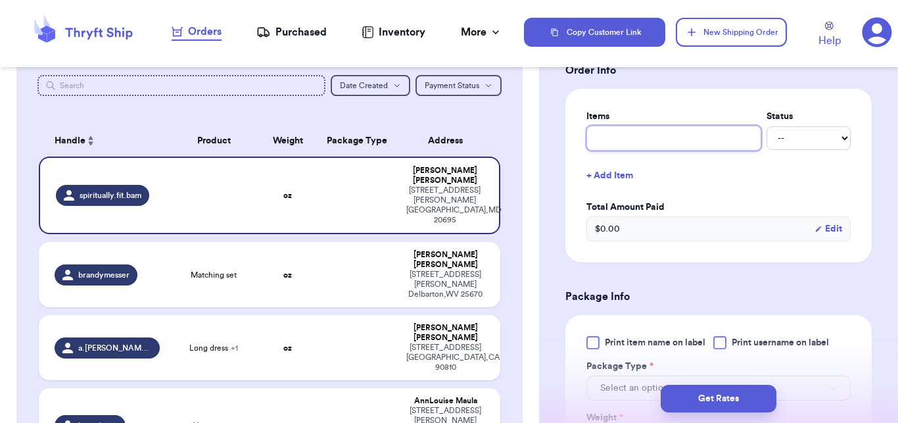
click at [648, 143] on input "text" at bounding box center [674, 138] width 175 height 25
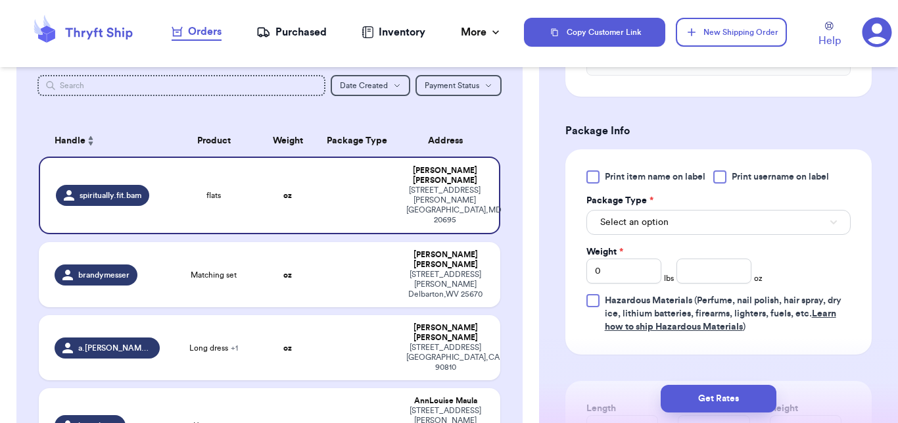
scroll to position [697, 0]
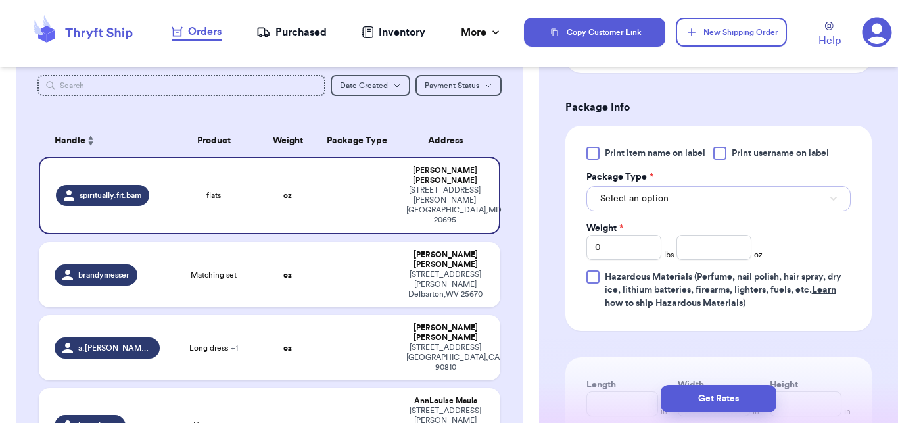
click at [720, 191] on button "Select an option" at bounding box center [719, 198] width 264 height 25
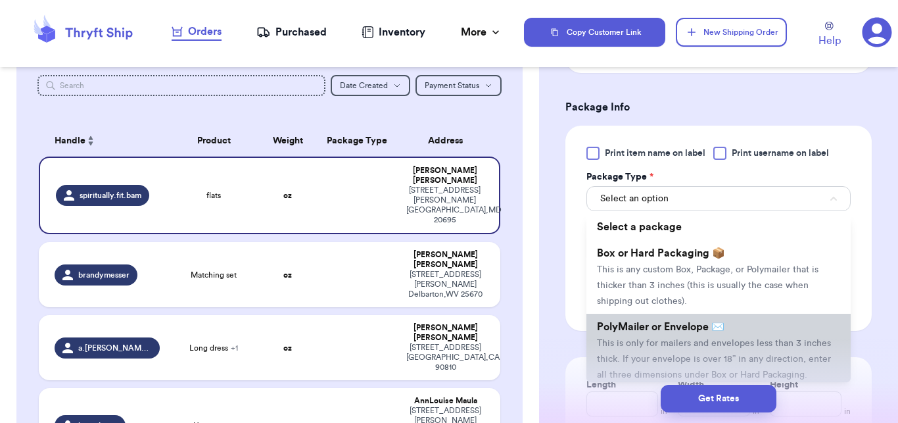
click at [652, 322] on span "PolyMailer or Envelope ✉️" at bounding box center [661, 327] width 128 height 11
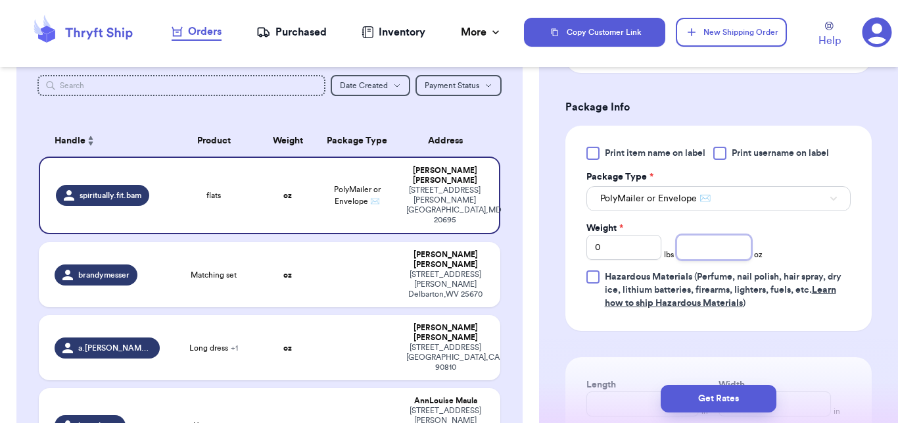
click at [704, 252] on input "number" at bounding box center [714, 247] width 75 height 25
click at [739, 399] on button "Get Rates" at bounding box center [719, 399] width 116 height 28
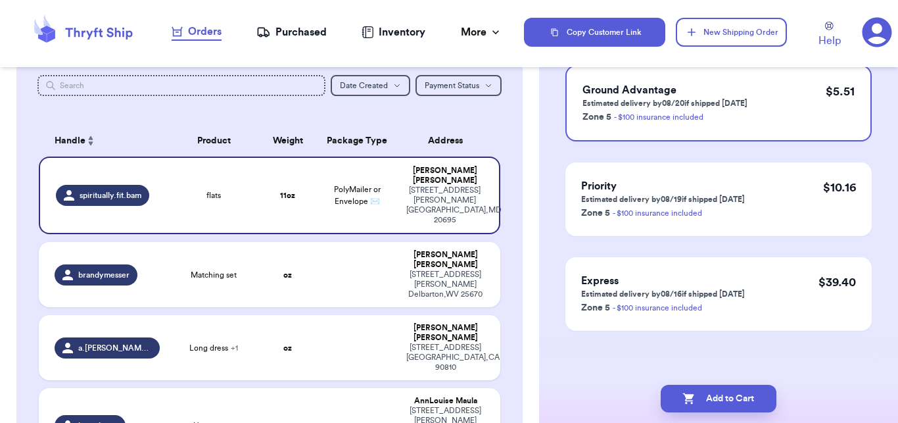
scroll to position [0, 0]
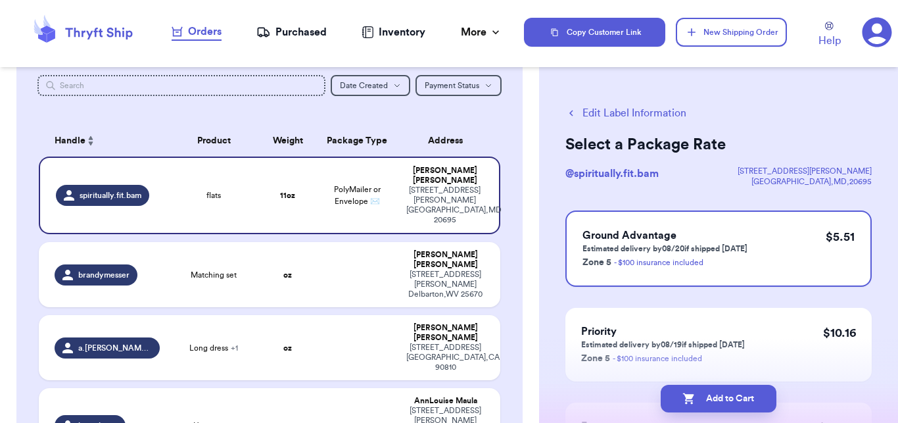
click at [739, 399] on button "Add to Cart" at bounding box center [719, 399] width 116 height 28
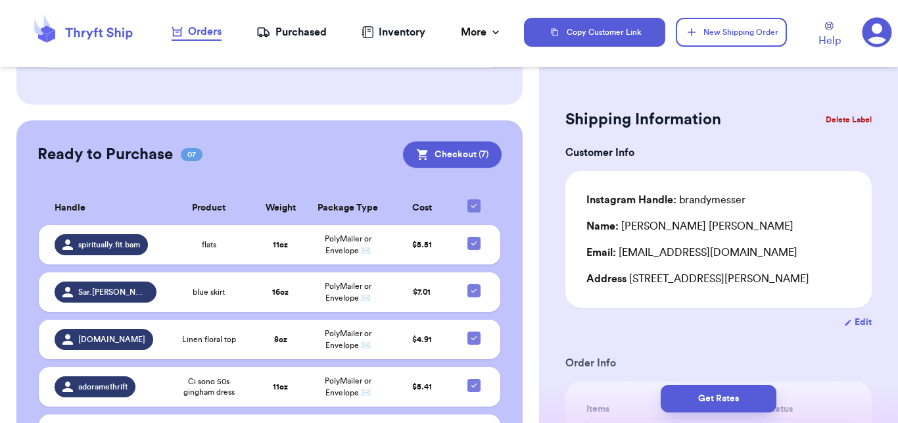
scroll to position [902, 0]
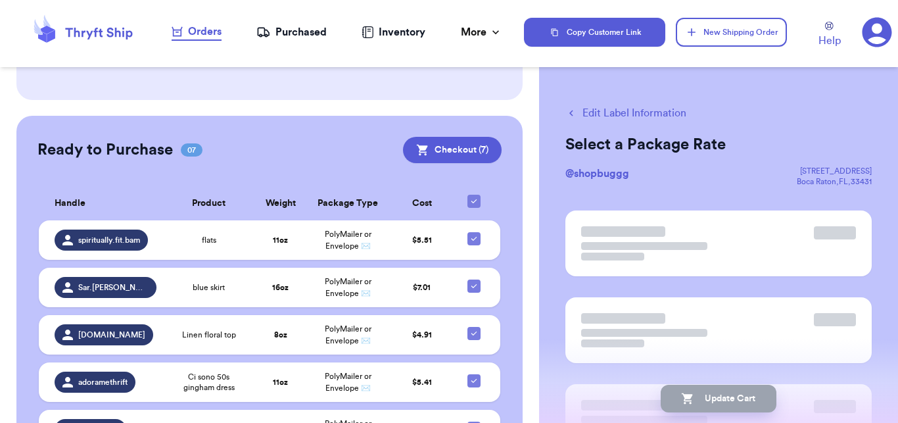
scroll to position [900, 0]
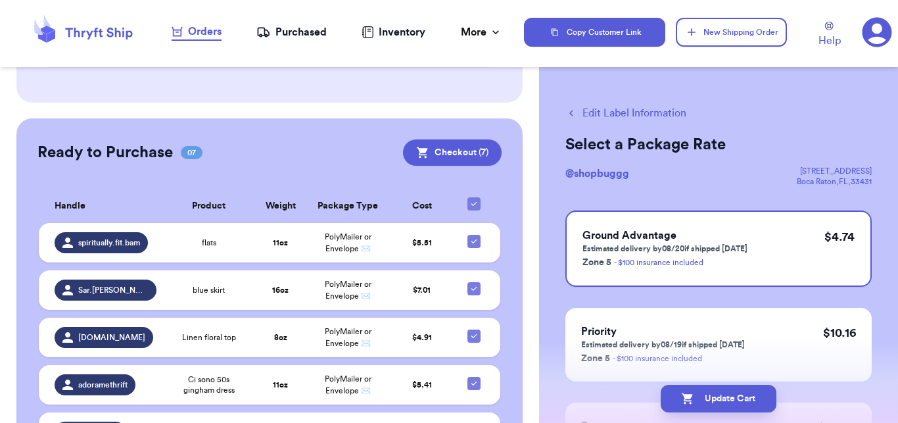
drag, startPoint x: 528, startPoint y: 299, endPoint x: 526, endPoint y: 260, distance: 39.5
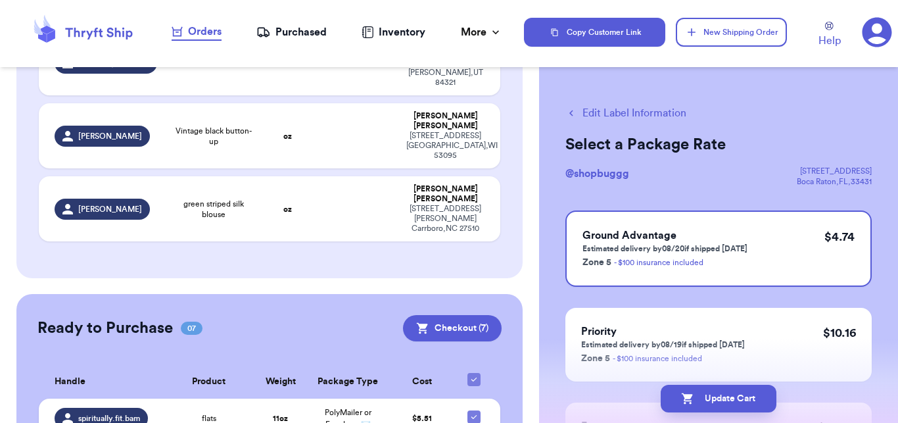
scroll to position [720, 0]
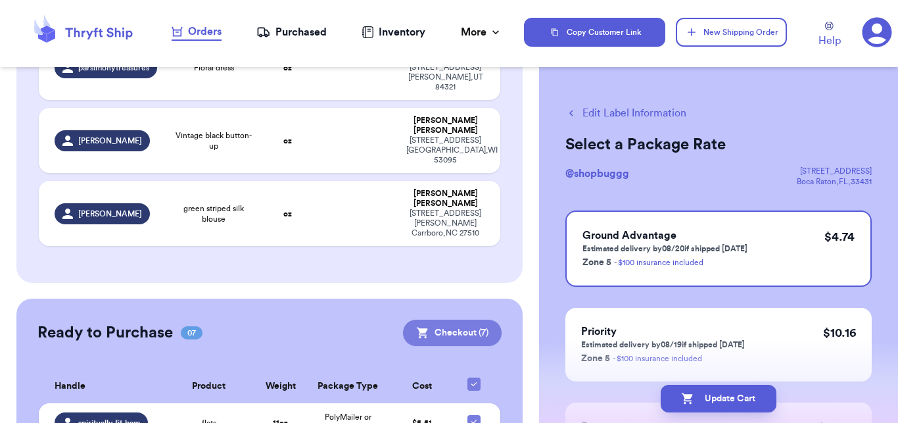
click at [448, 320] on button "Checkout ( 7 )" at bounding box center [452, 333] width 99 height 26
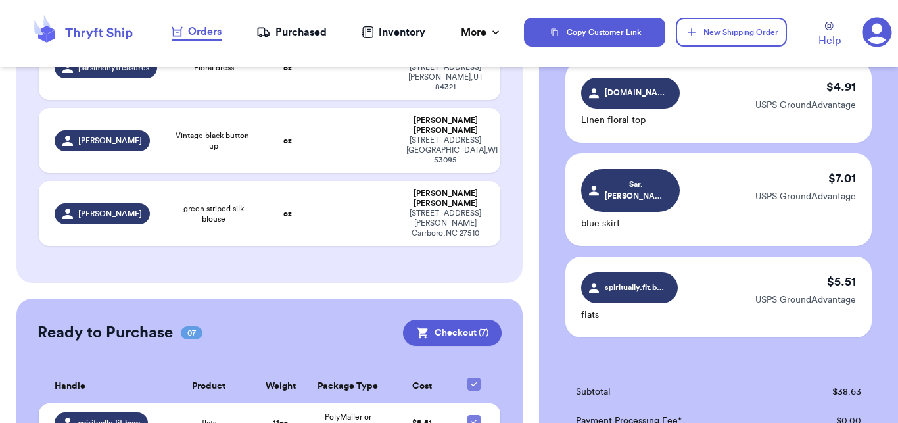
scroll to position [714, 0]
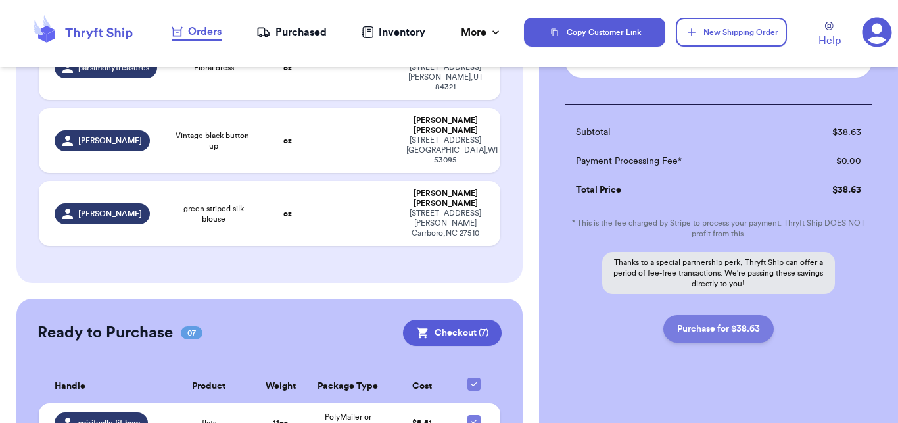
click at [670, 320] on button "Purchase for $38.63" at bounding box center [719, 329] width 111 height 28
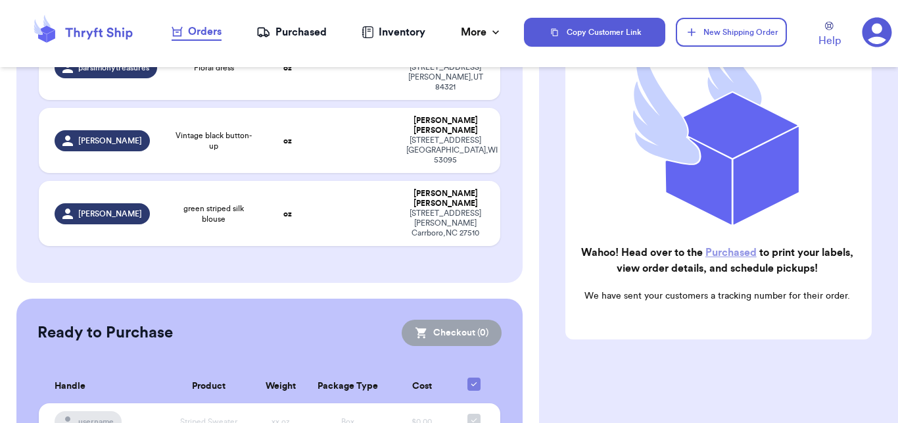
scroll to position [641, 0]
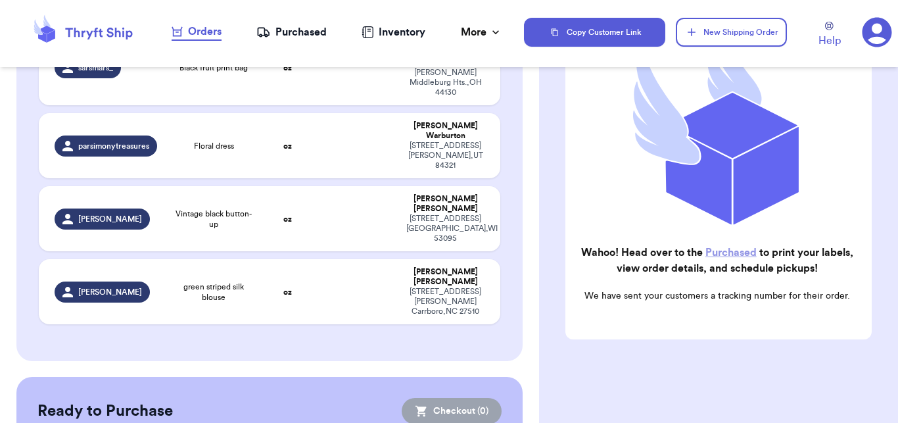
click at [313, 34] on div "Purchased" at bounding box center [292, 32] width 70 height 16
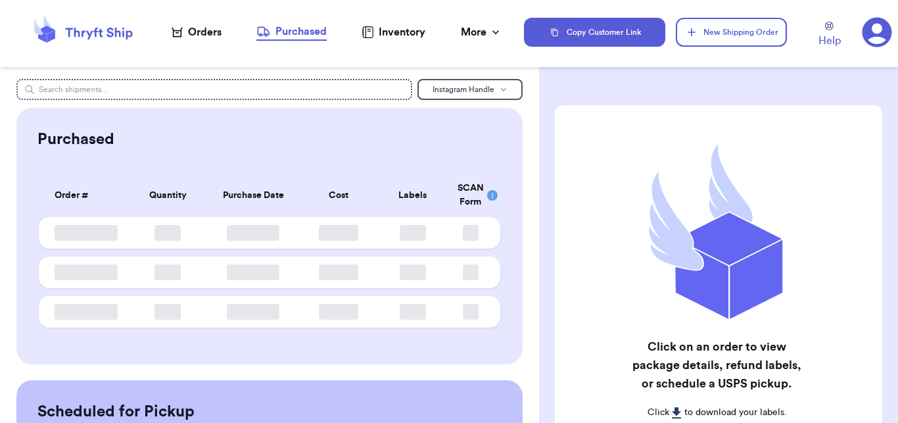
click at [285, 126] on div "Purchased Order # Qty Labels SCAN Order # Quantity Purchase Date Cost Labels SC…" at bounding box center [269, 236] width 506 height 257
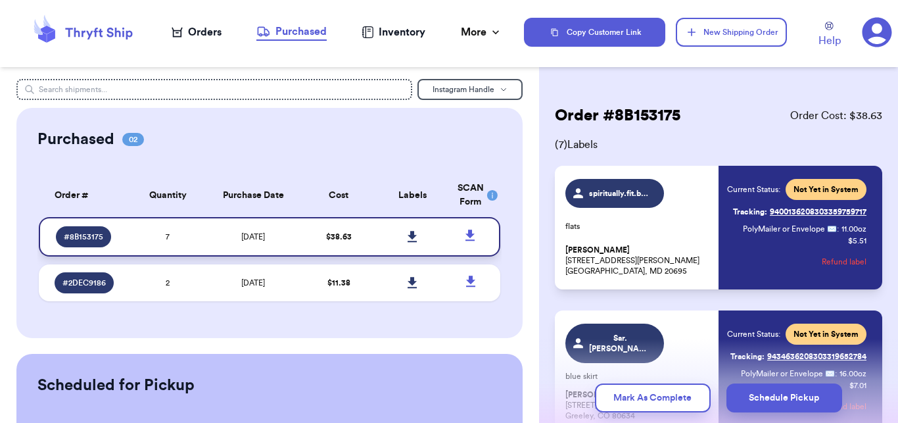
click at [406, 228] on link at bounding box center [413, 236] width 29 height 29
